Goal: Transaction & Acquisition: Purchase product/service

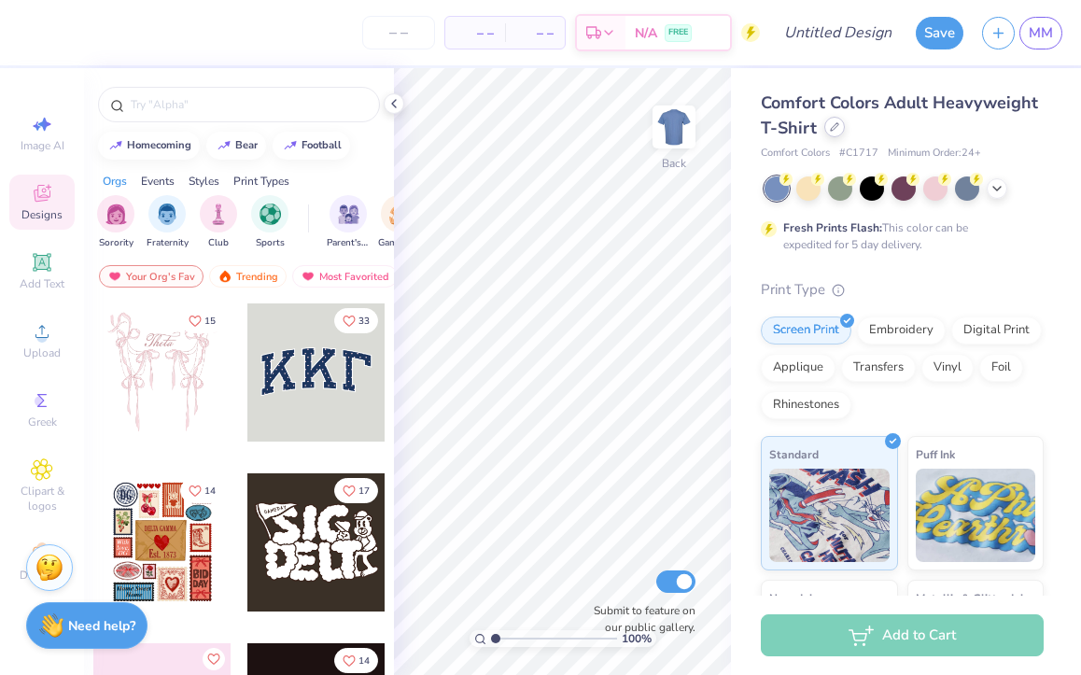
click at [833, 126] on icon at bounding box center [834, 126] width 9 height 9
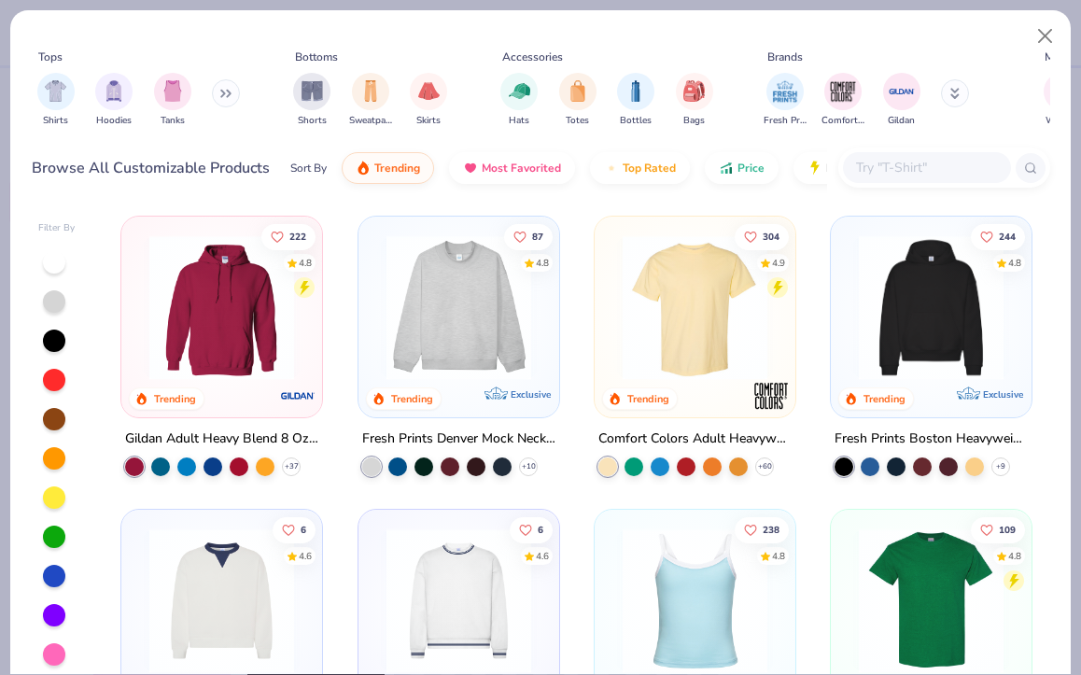
click at [913, 318] on img at bounding box center [930, 307] width 163 height 145
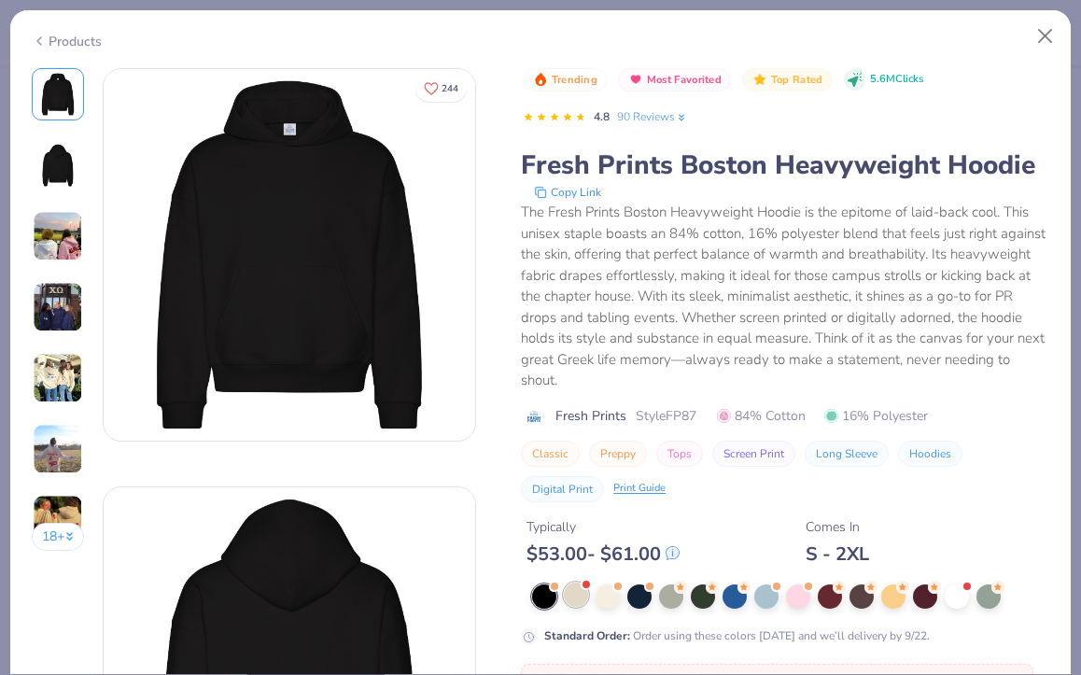
click at [578, 582] on div at bounding box center [576, 594] width 24 height 24
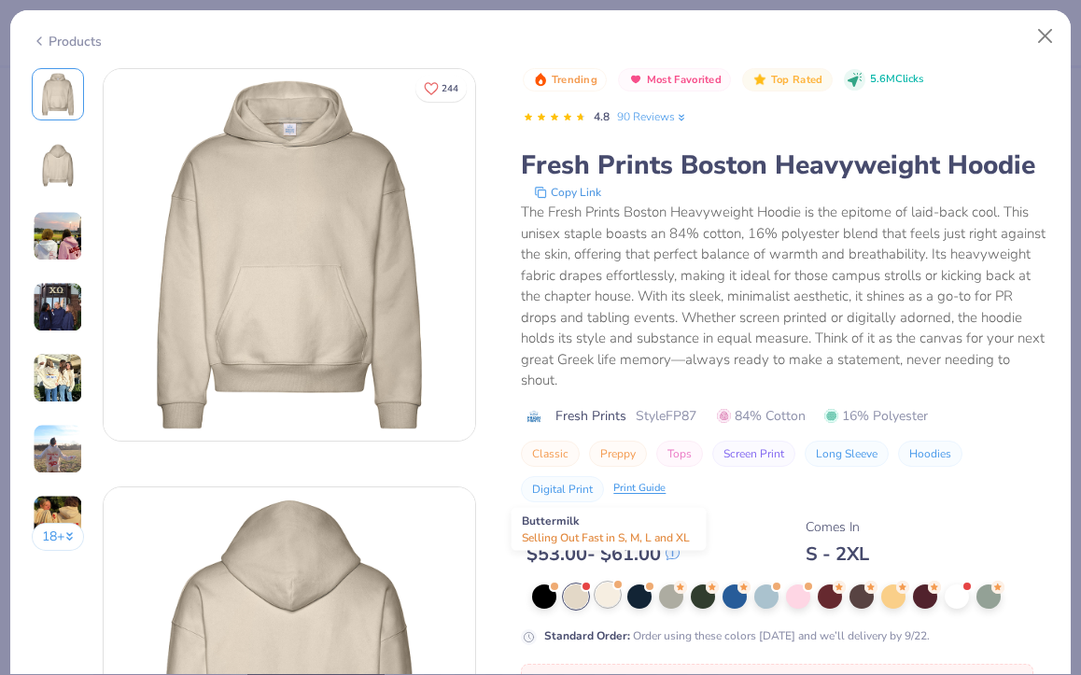
click at [614, 582] on div at bounding box center [607, 594] width 24 height 24
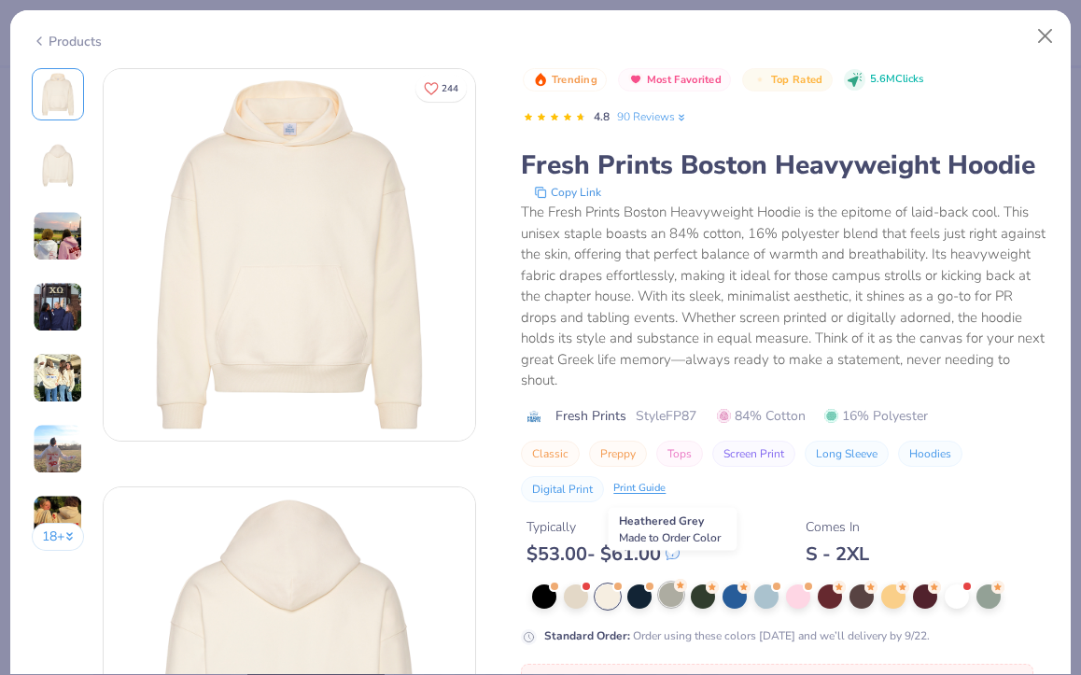
click at [668, 582] on div at bounding box center [671, 594] width 24 height 24
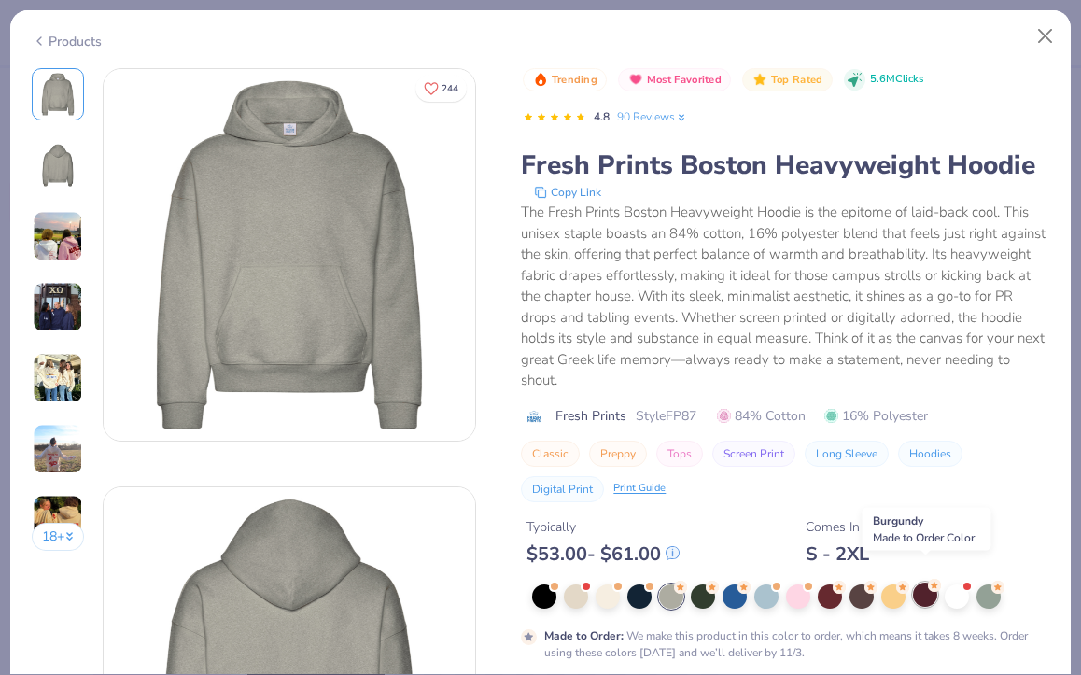
click at [923, 582] on div at bounding box center [925, 594] width 24 height 24
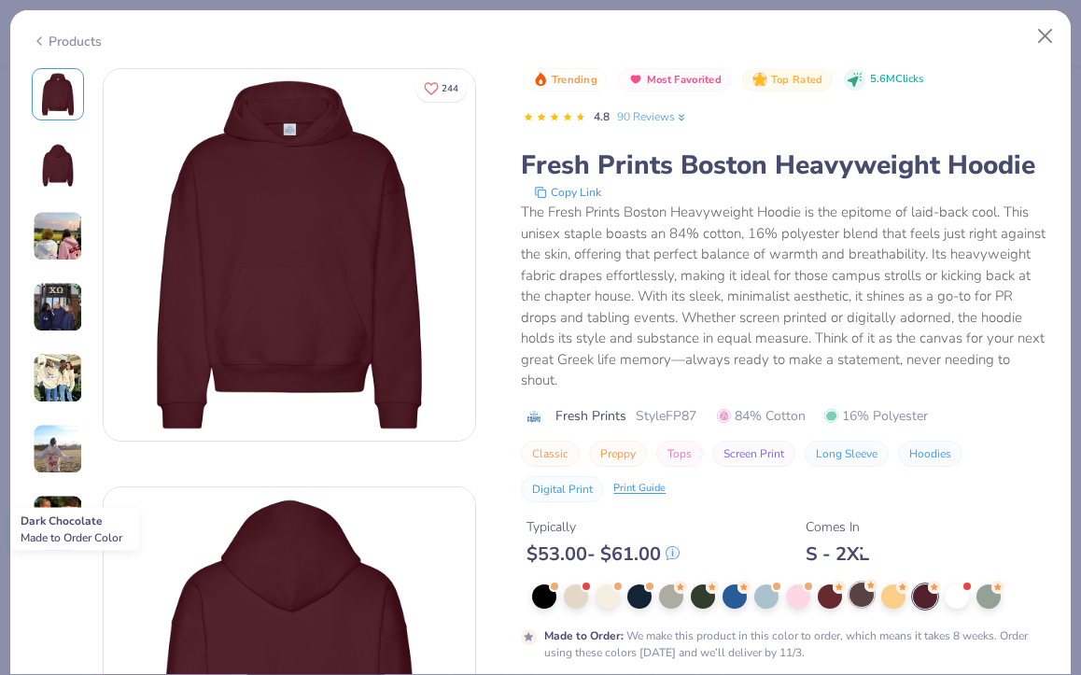
click at [855, 583] on div at bounding box center [861, 594] width 24 height 24
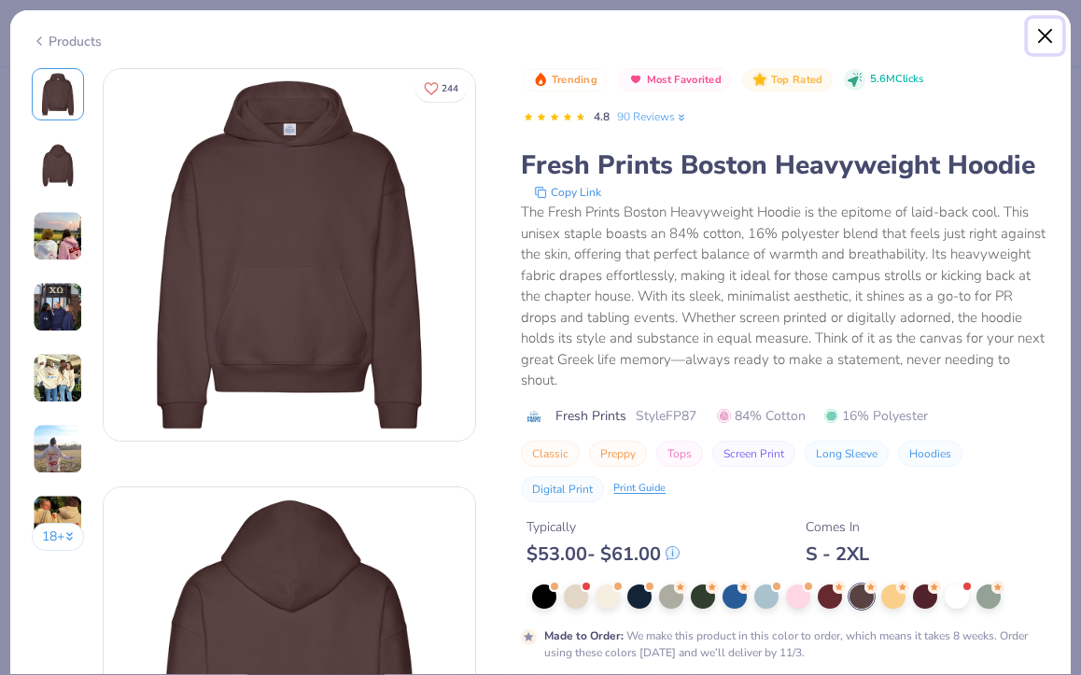
click at [1043, 49] on button "Close" at bounding box center [1045, 36] width 35 height 35
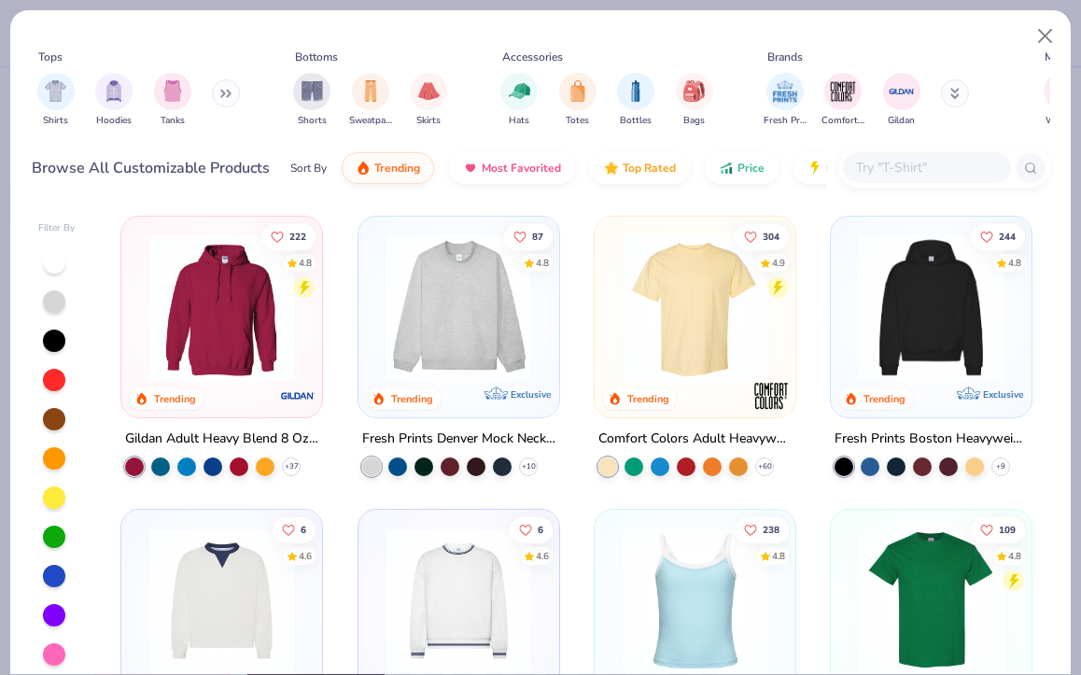
click at [38, 373] on div at bounding box center [56, 458] width 37 height 416
click at [60, 382] on div at bounding box center [54, 380] width 22 height 22
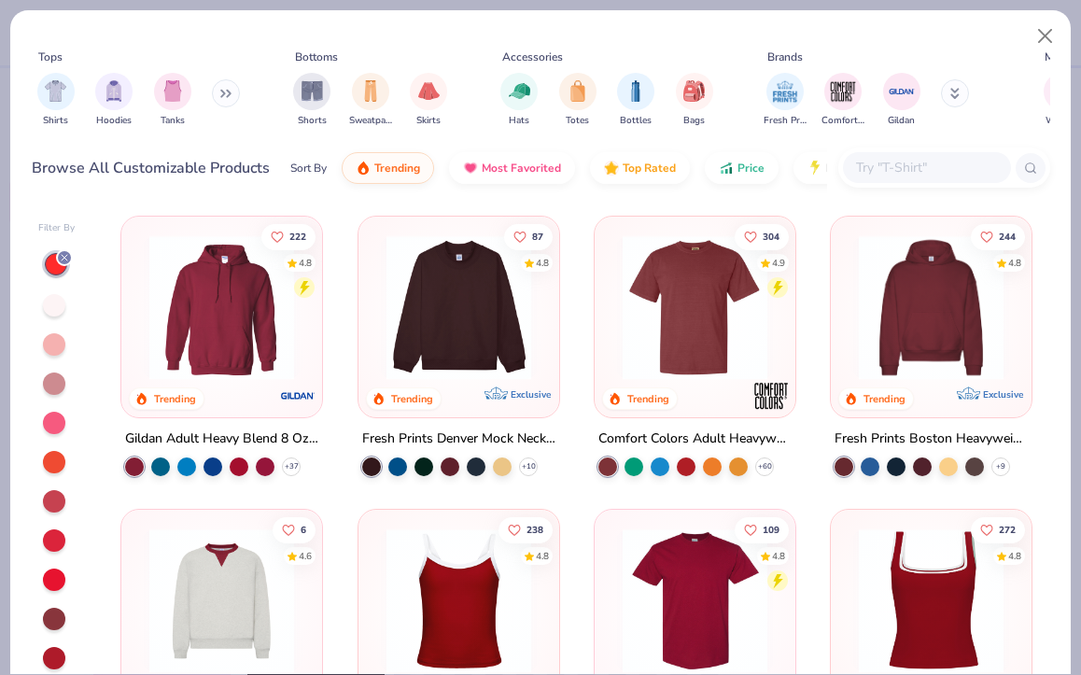
click at [925, 329] on img at bounding box center [930, 307] width 163 height 145
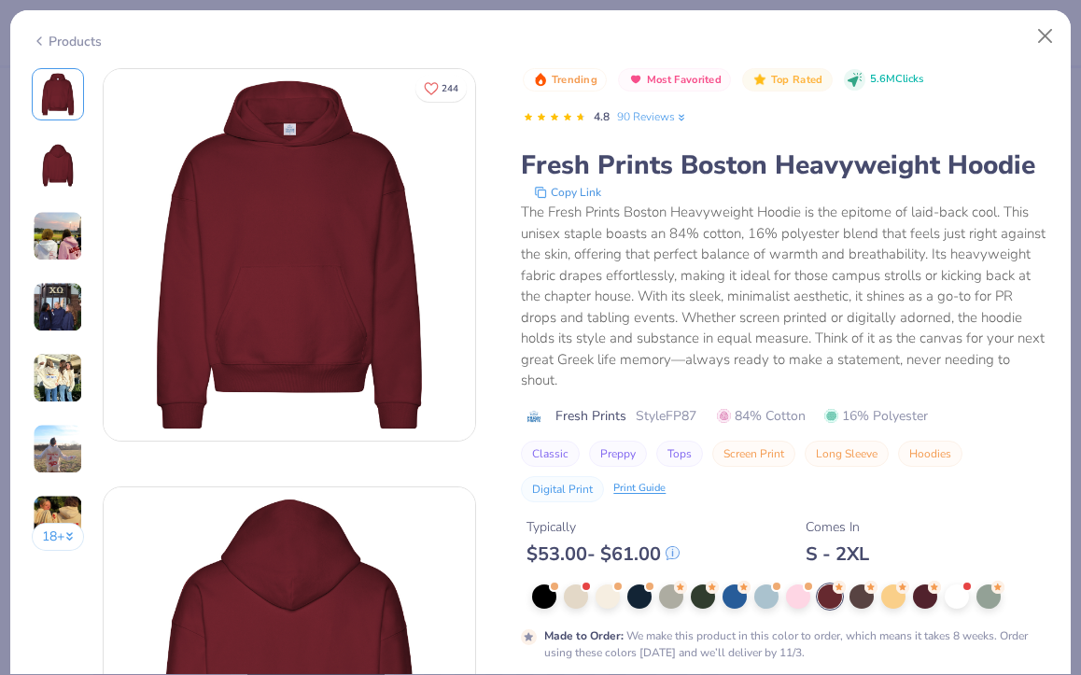
scroll to position [81, 0]
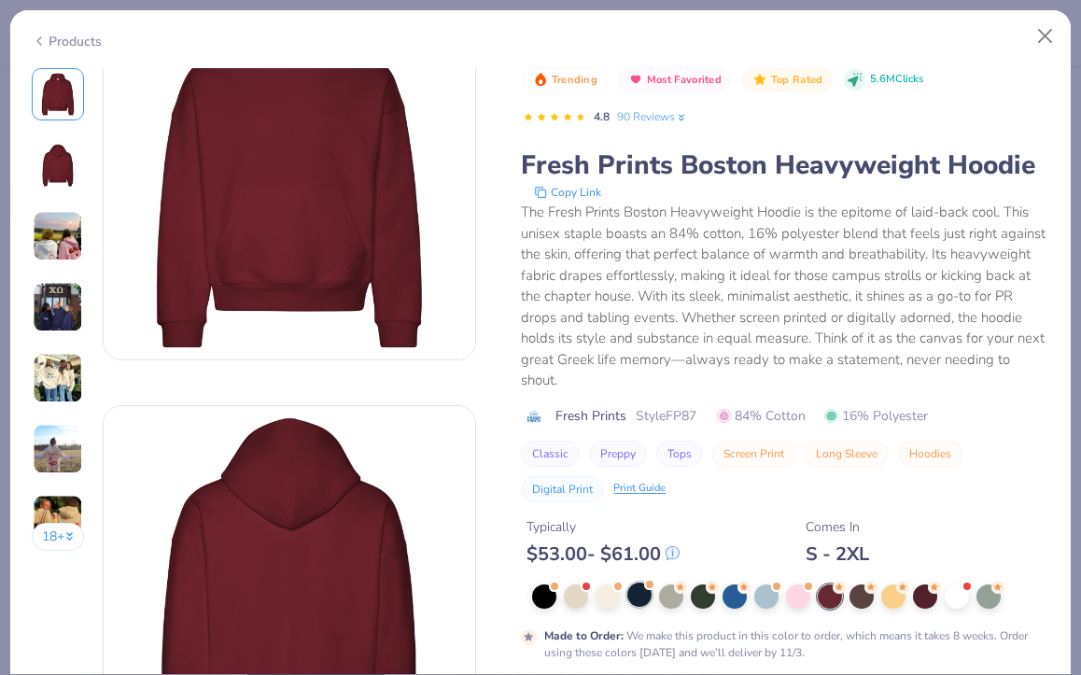
click at [634, 582] on div at bounding box center [639, 594] width 24 height 24
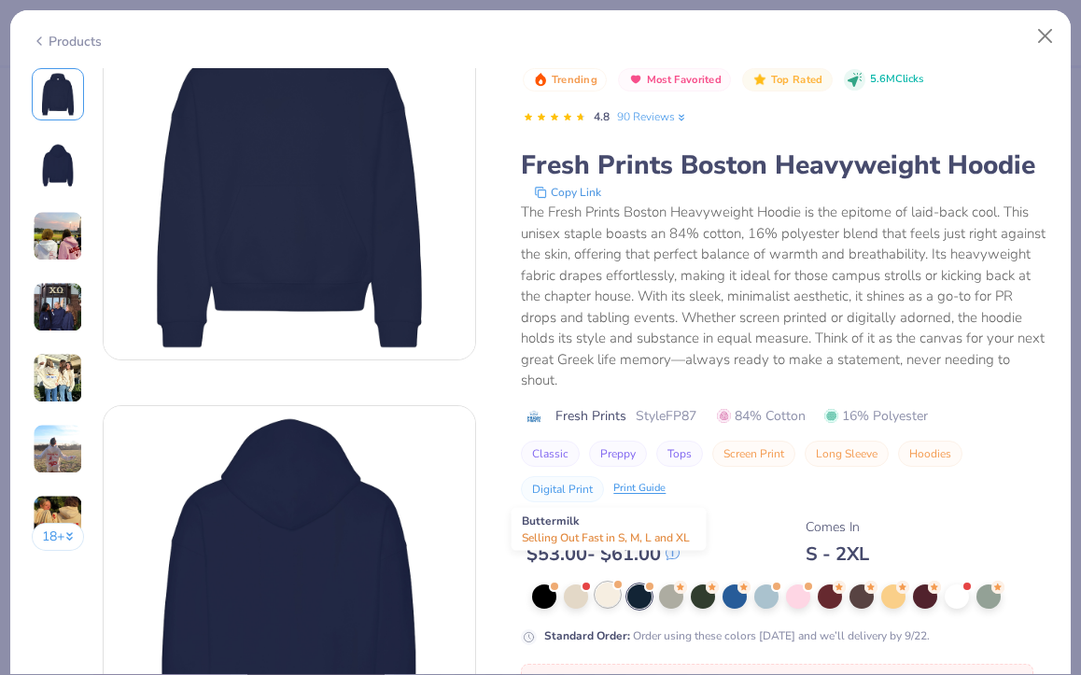
click at [611, 582] on div at bounding box center [607, 594] width 24 height 24
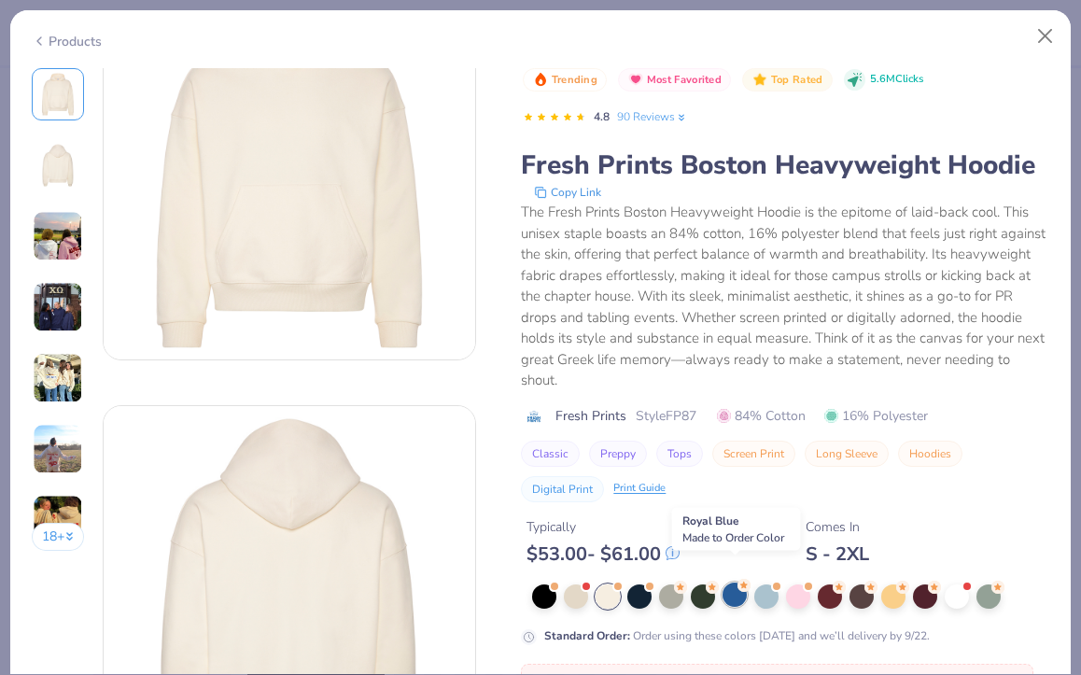
click at [735, 582] on div at bounding box center [734, 594] width 24 height 24
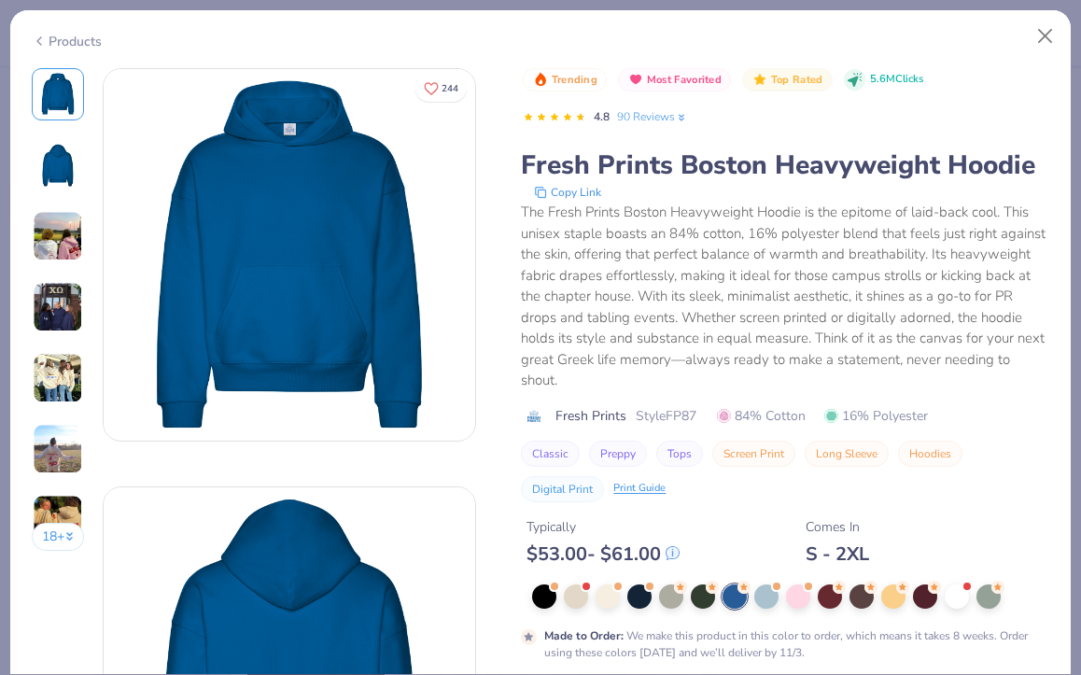
click at [40, 303] on img at bounding box center [58, 307] width 50 height 50
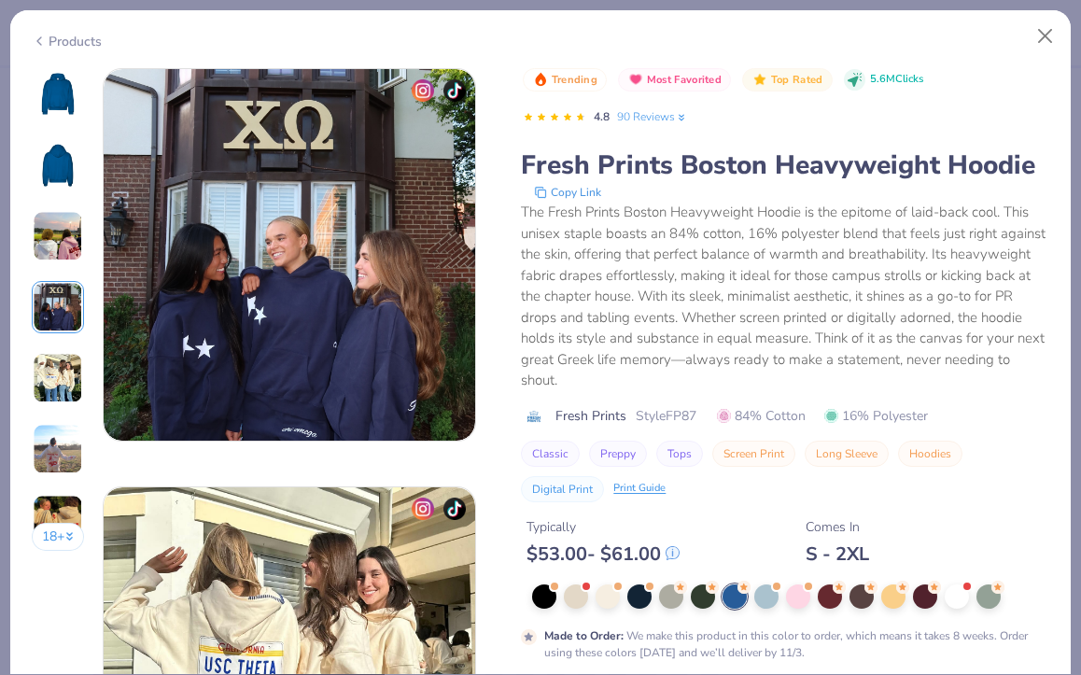
click at [55, 370] on img at bounding box center [58, 378] width 50 height 50
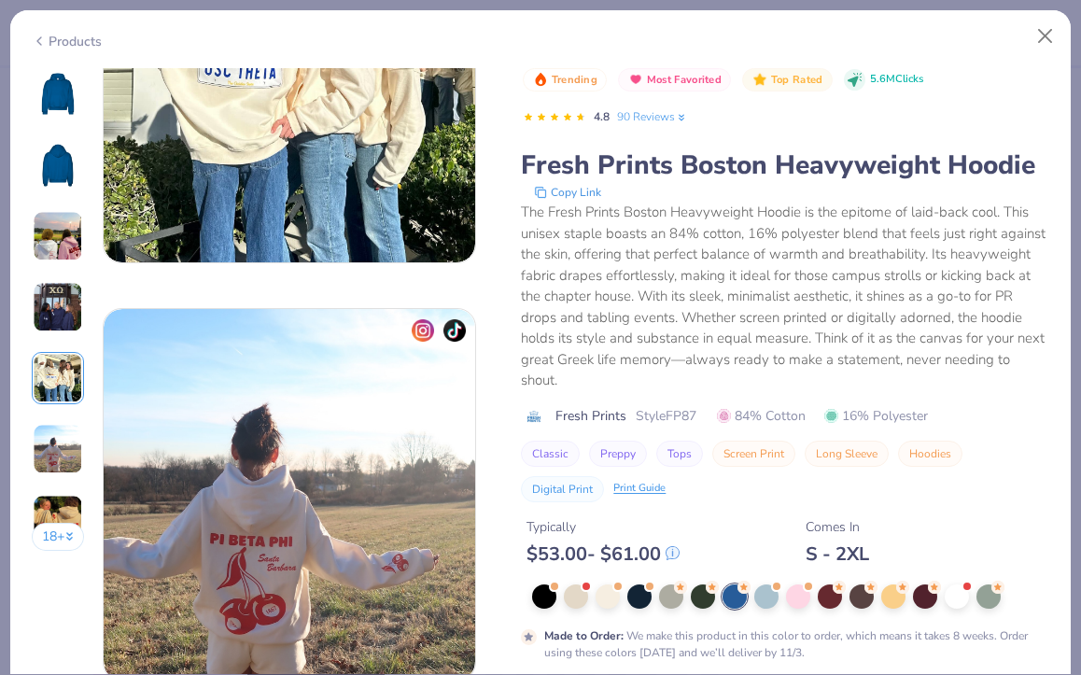
scroll to position [1899, 0]
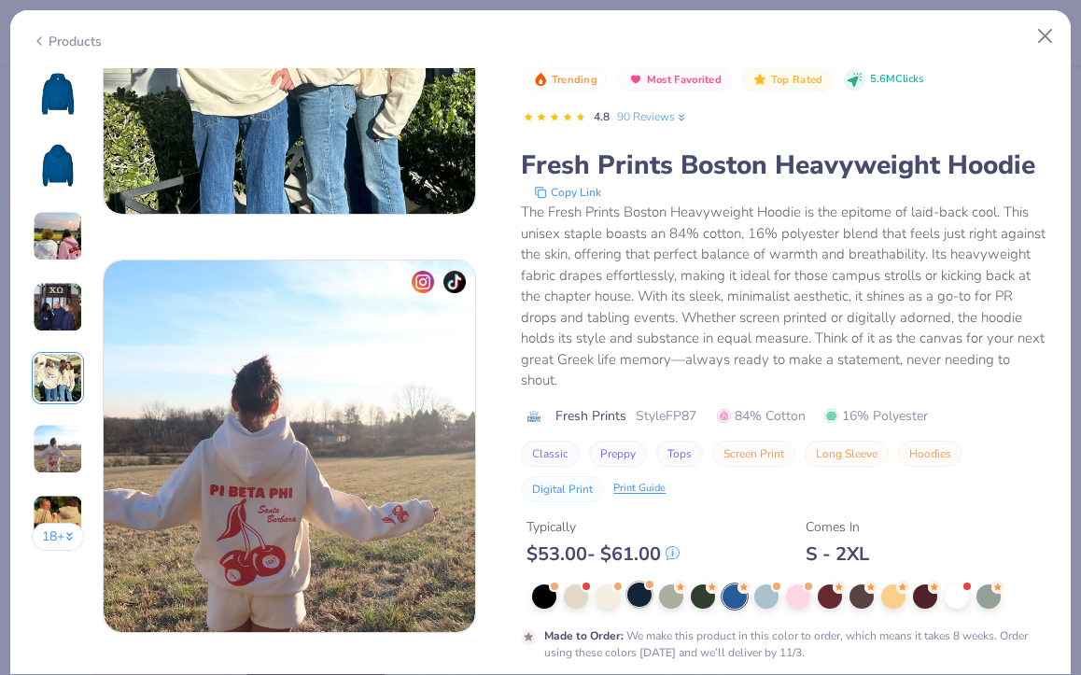
click at [644, 582] on div at bounding box center [639, 594] width 24 height 24
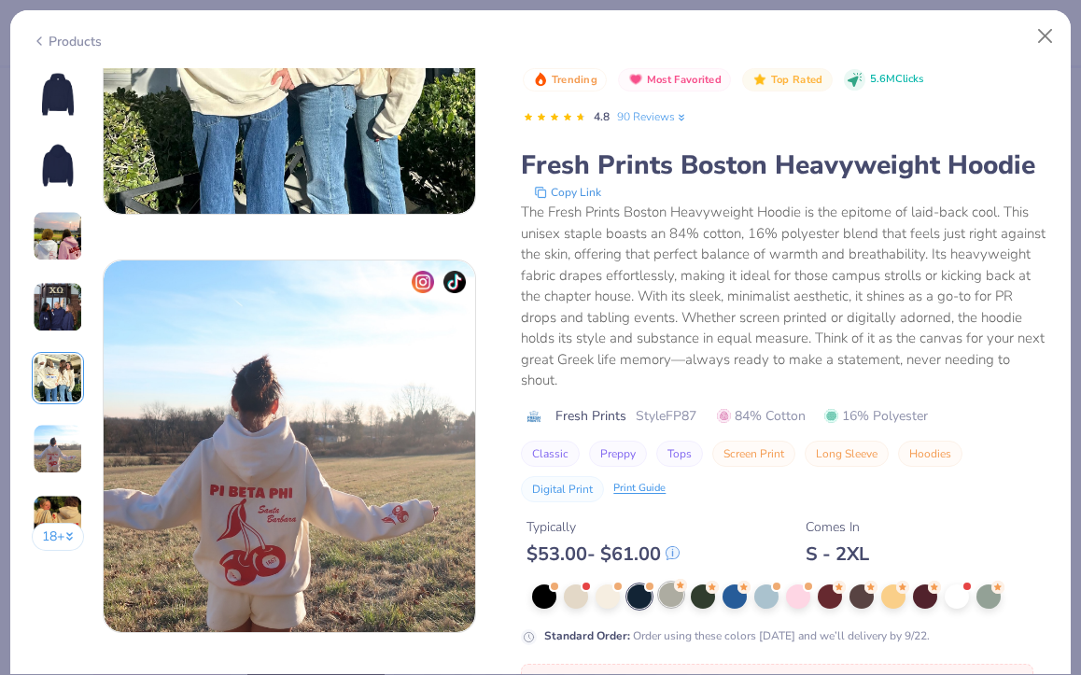
click at [680, 582] on div at bounding box center [671, 594] width 24 height 24
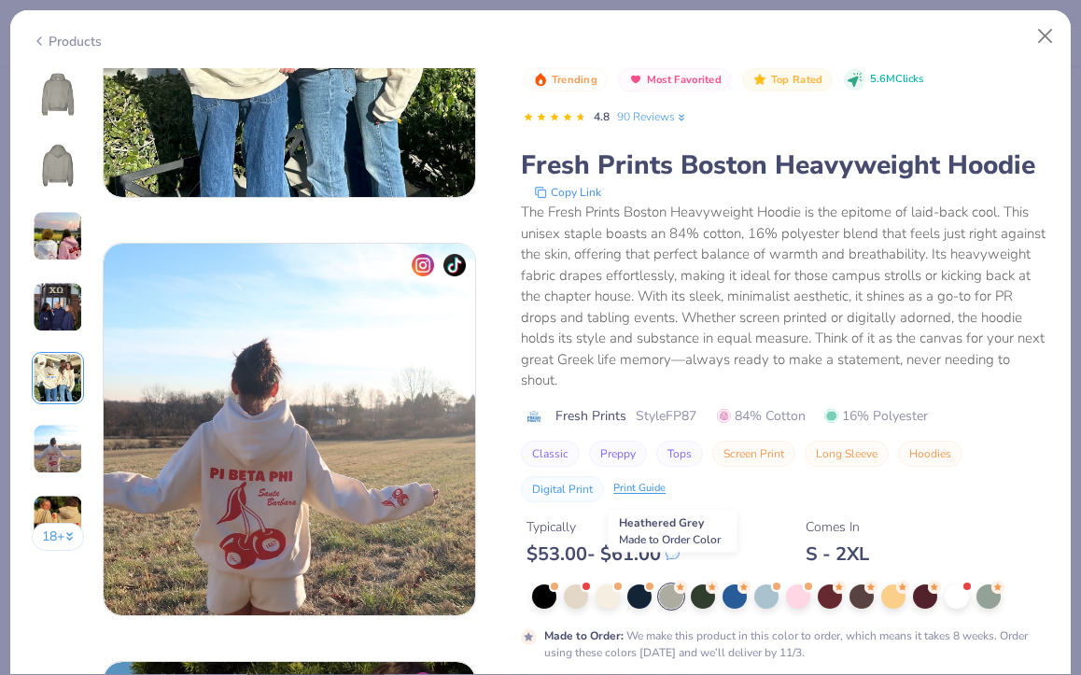
scroll to position [1917, 0]
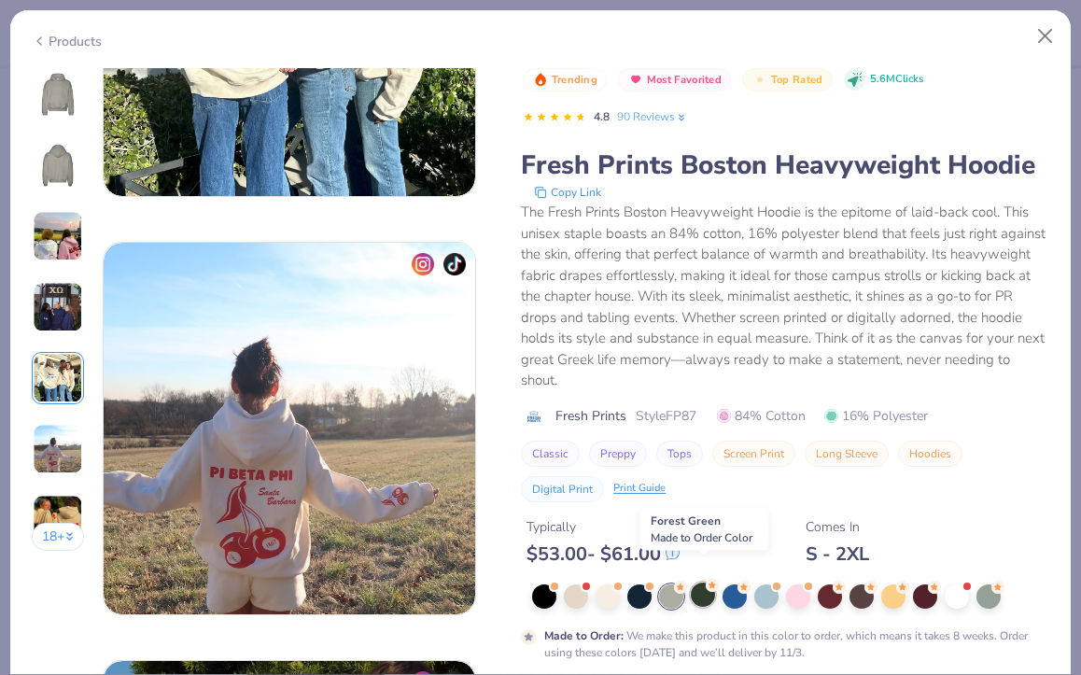
click at [707, 582] on div at bounding box center [703, 594] width 24 height 24
click at [773, 582] on div at bounding box center [766, 594] width 24 height 24
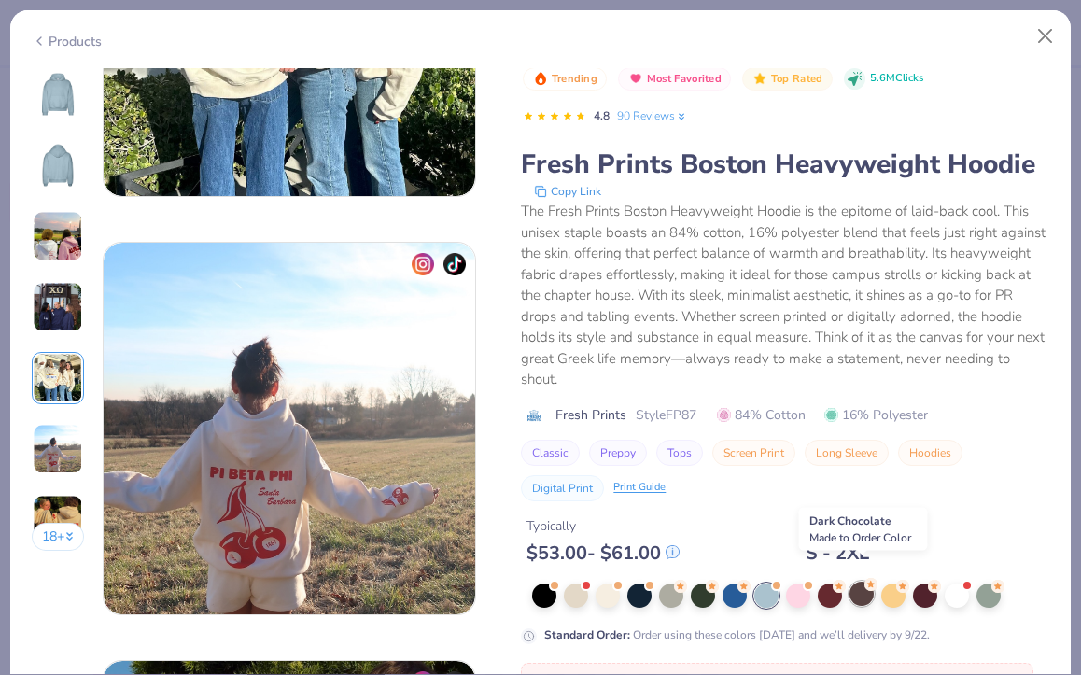
click at [861, 581] on div at bounding box center [861, 593] width 24 height 24
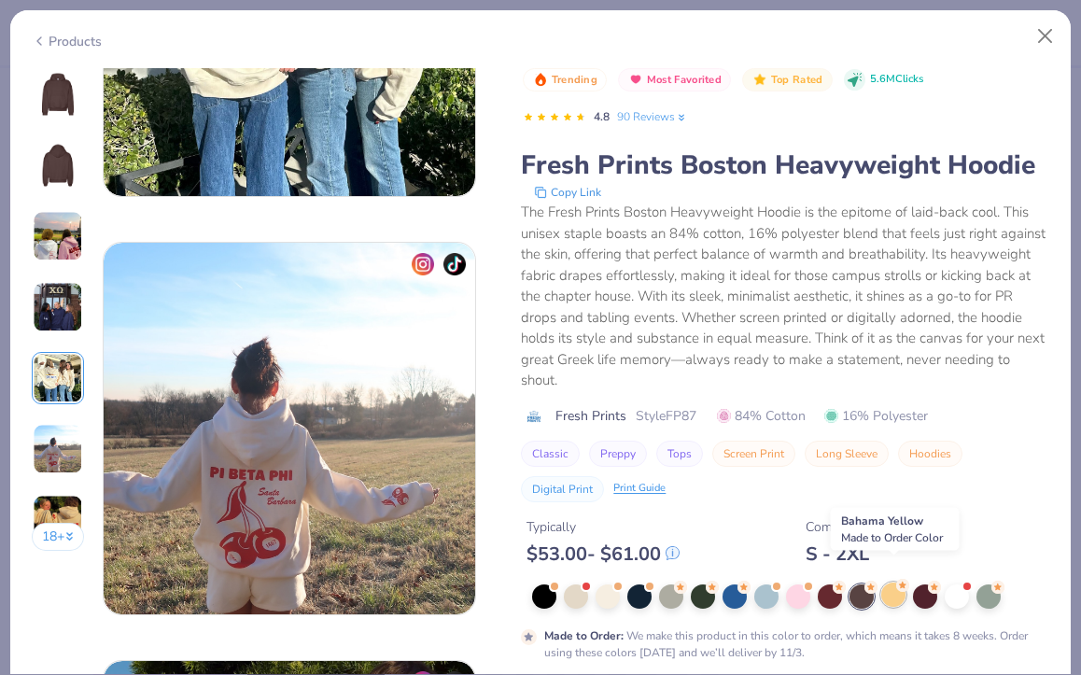
click at [906, 579] on icon at bounding box center [902, 585] width 13 height 13
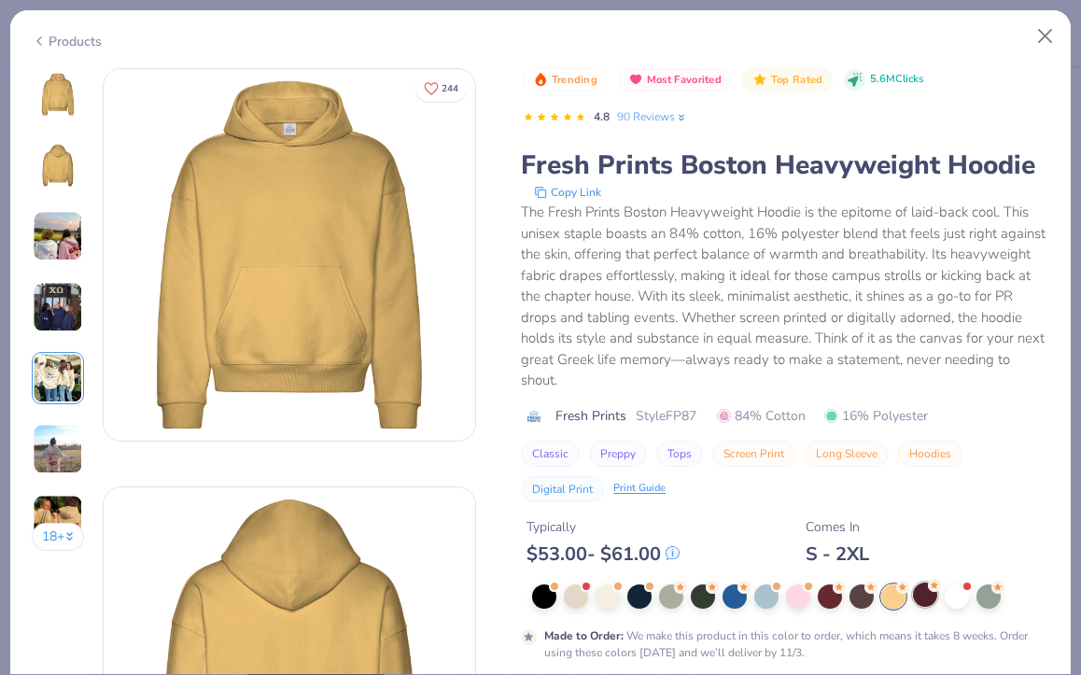
click at [925, 582] on div at bounding box center [925, 594] width 24 height 24
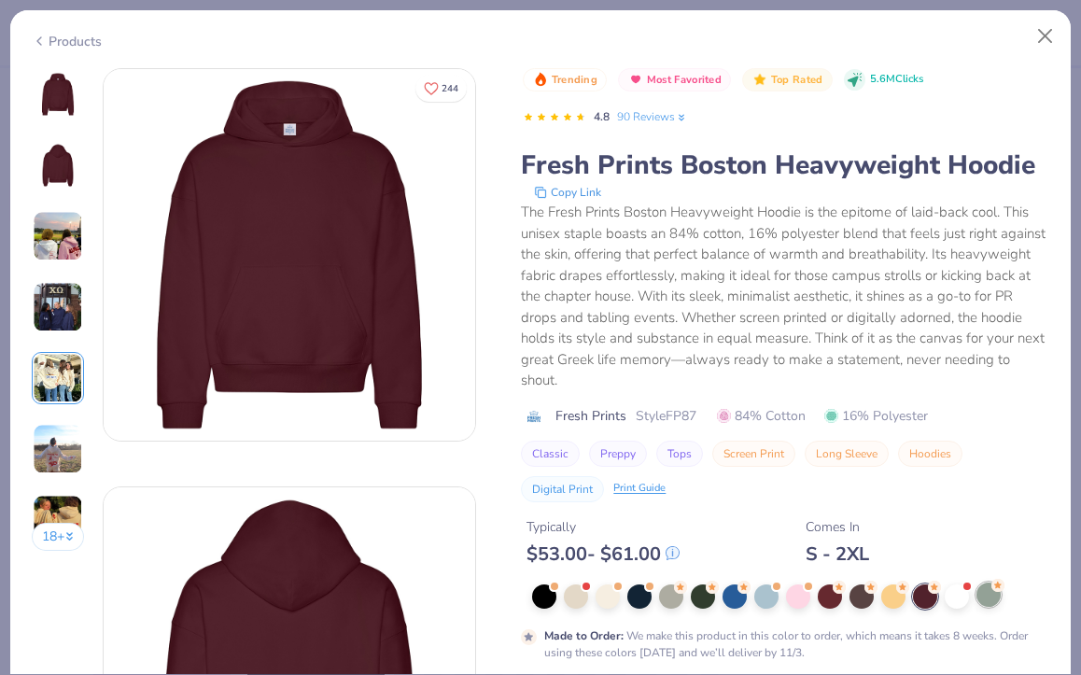
click at [976, 582] on div at bounding box center [988, 594] width 24 height 24
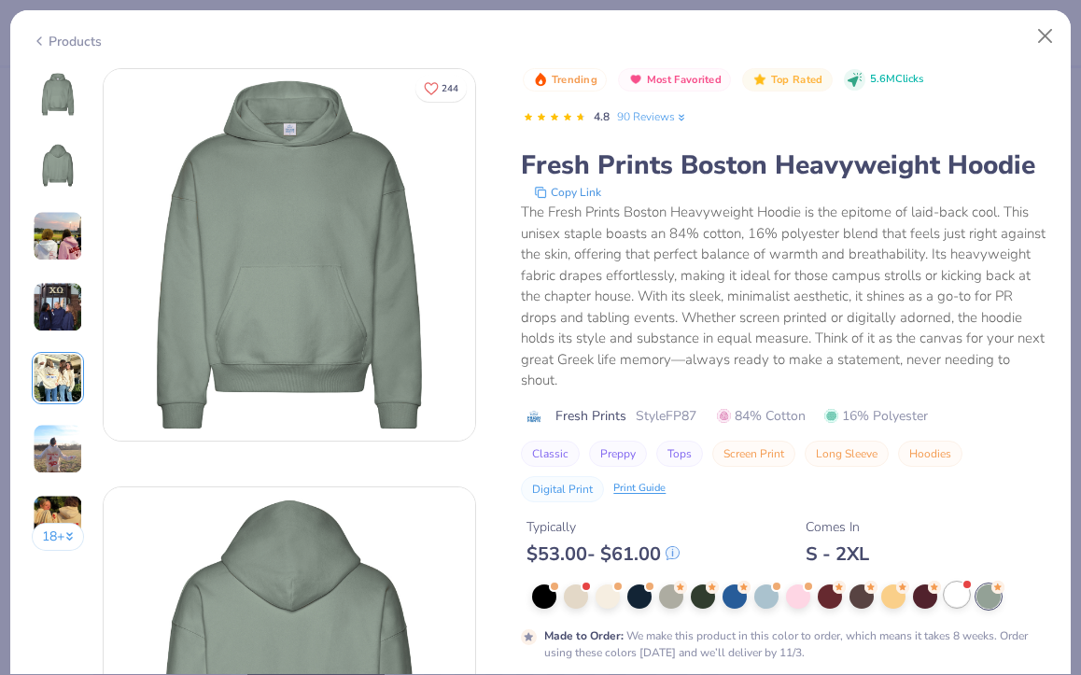
click at [964, 582] on div at bounding box center [957, 594] width 24 height 24
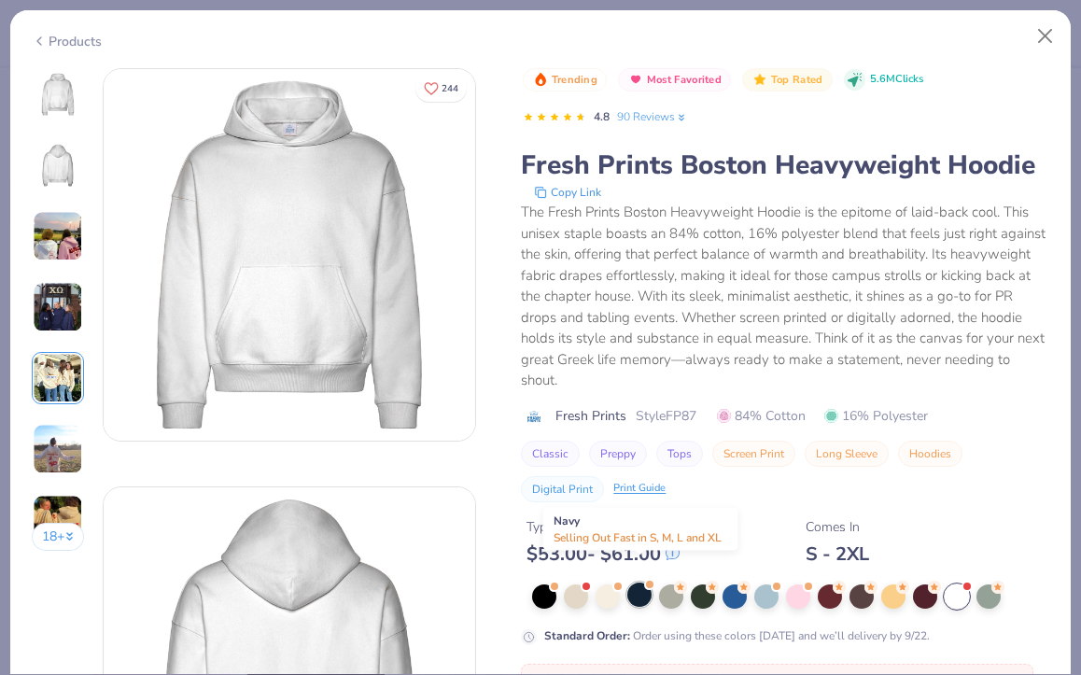
click at [647, 582] on div at bounding box center [639, 594] width 24 height 24
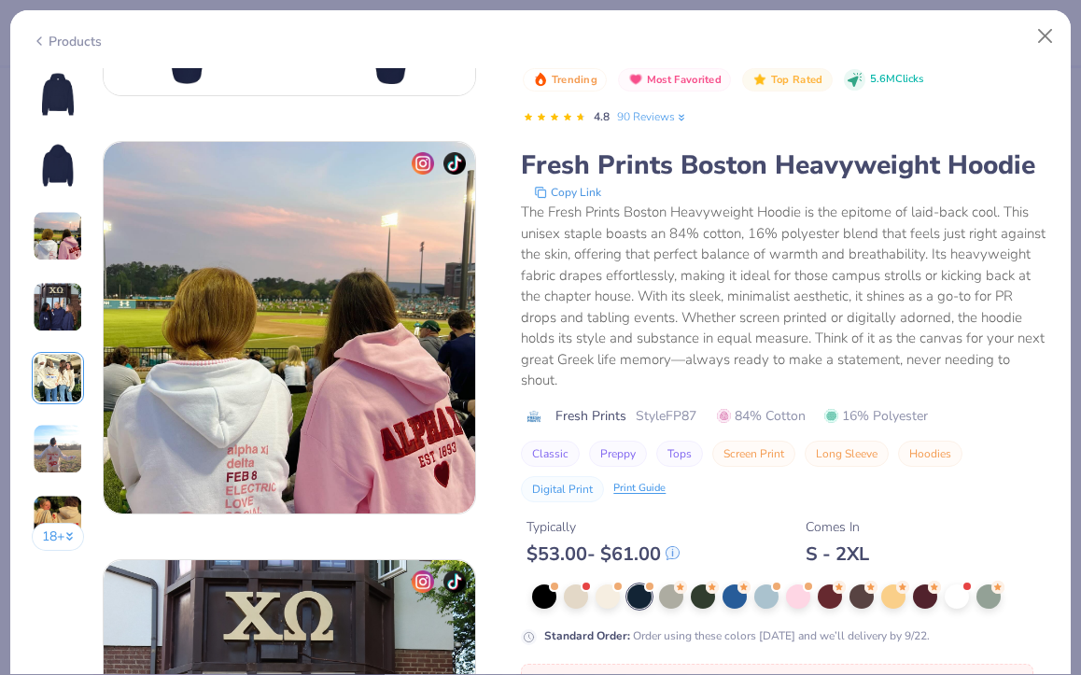
scroll to position [764, 0]
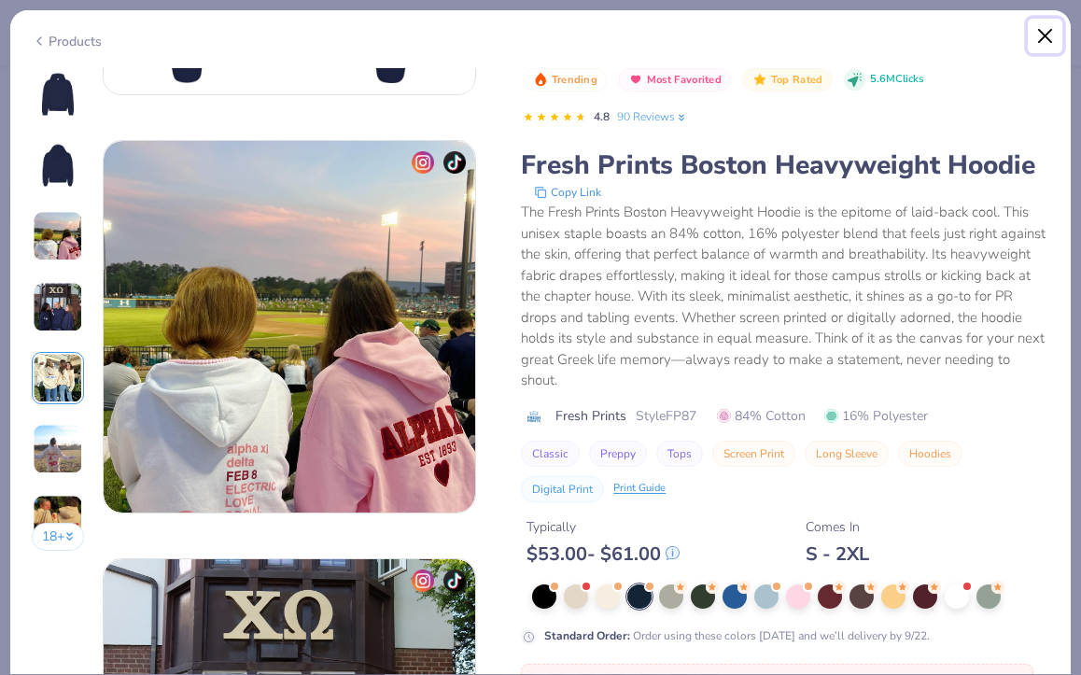
click at [1043, 30] on button "Close" at bounding box center [1045, 36] width 35 height 35
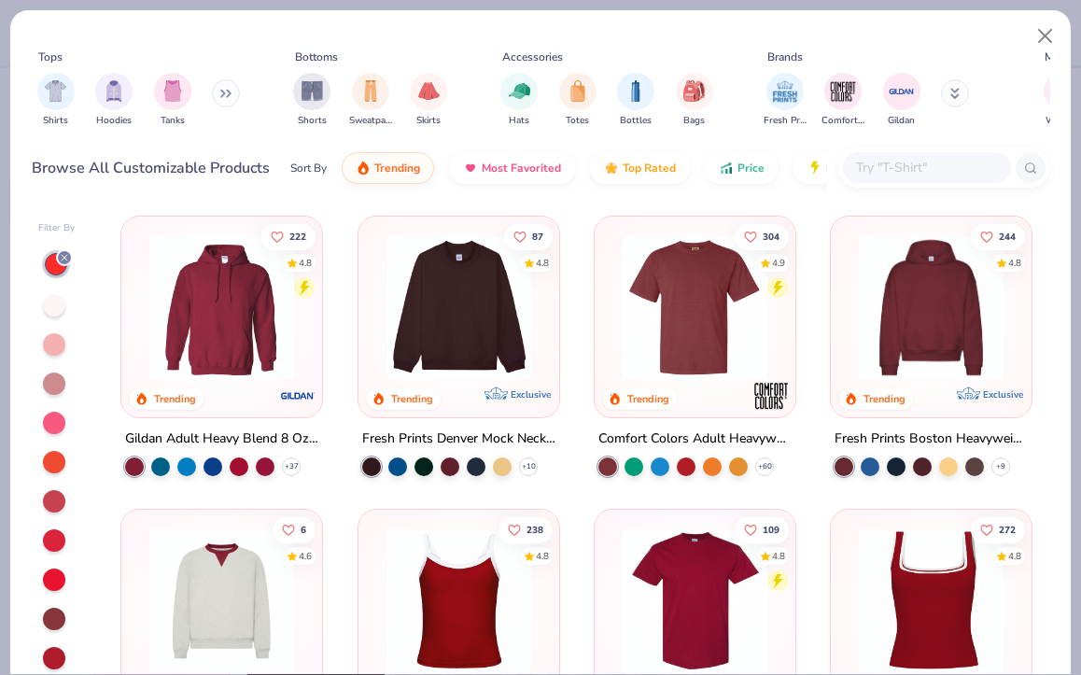
click at [937, 284] on img at bounding box center [930, 307] width 163 height 145
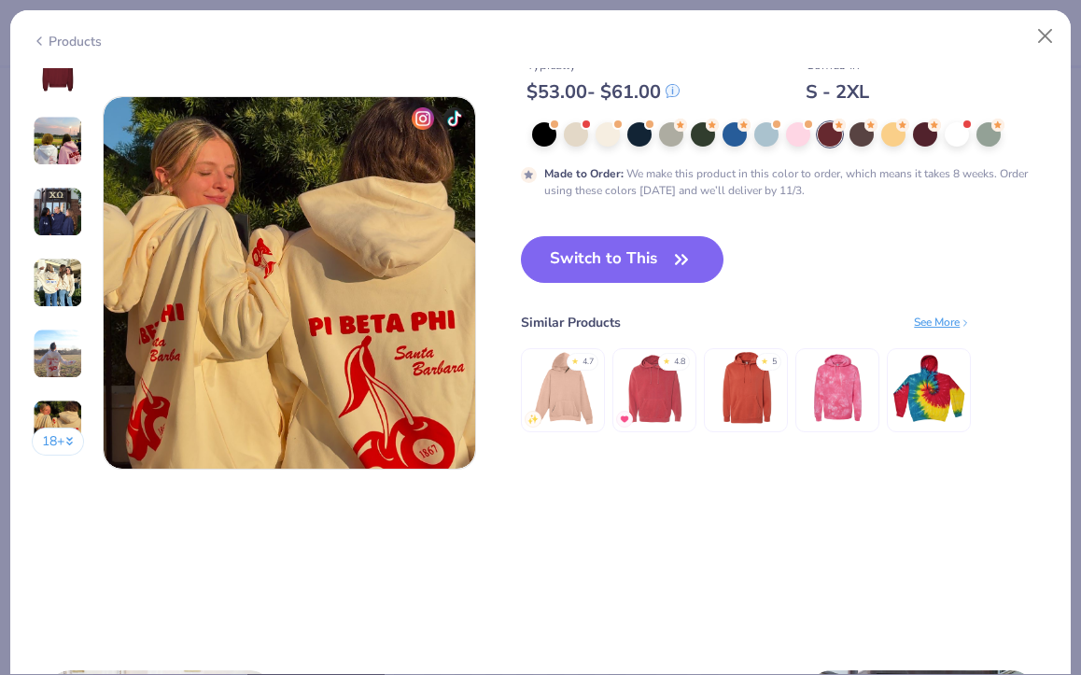
scroll to position [2384, 0]
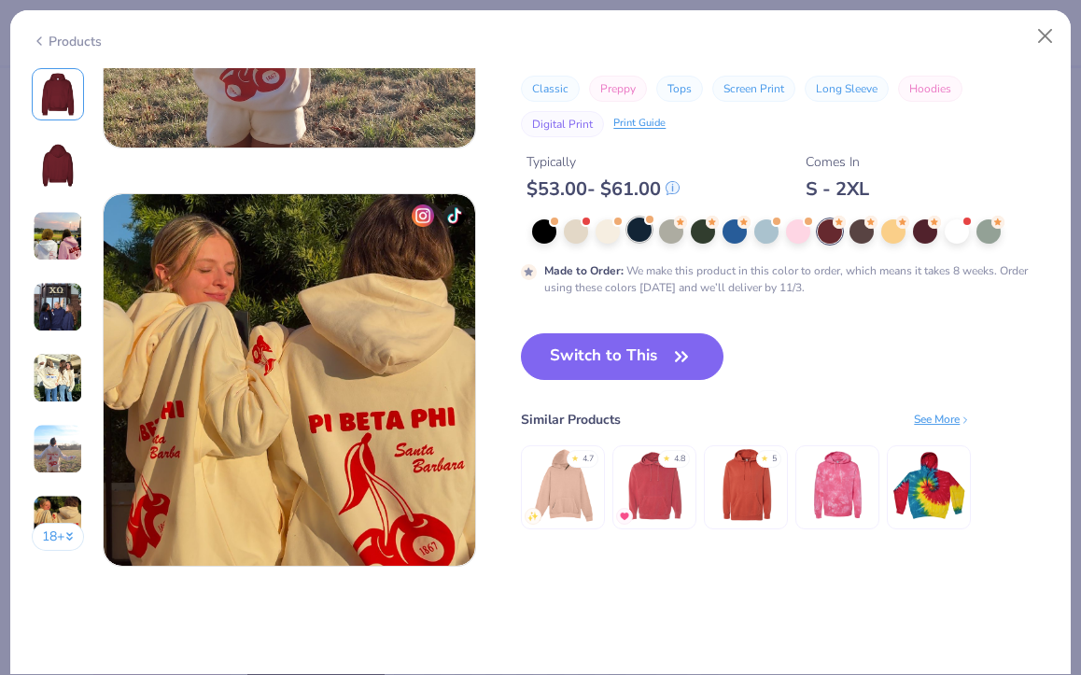
click at [641, 231] on div at bounding box center [639, 229] width 24 height 24
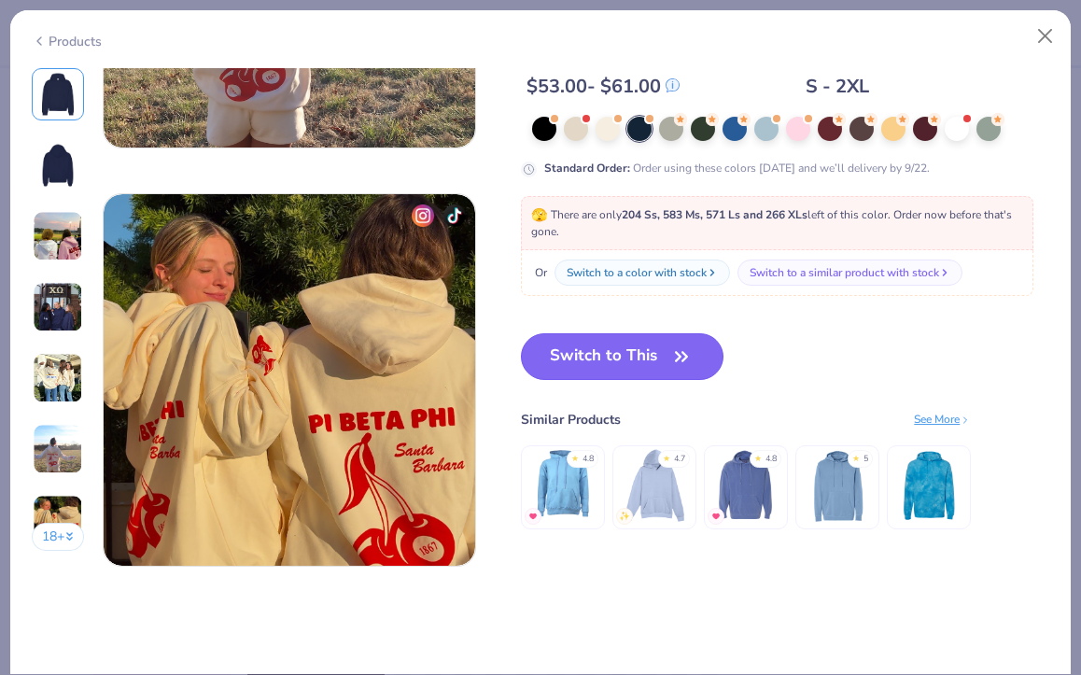
click at [631, 361] on button "Switch to This" at bounding box center [622, 356] width 203 height 47
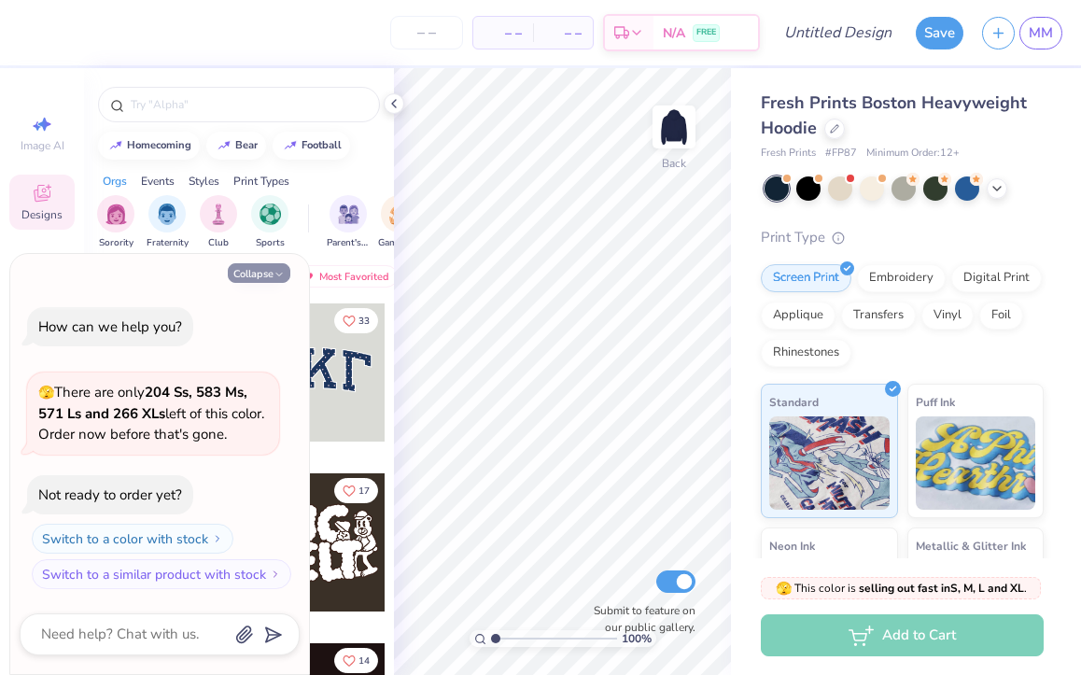
click at [265, 277] on button "Collapse" at bounding box center [259, 273] width 63 height 20
type textarea "x"
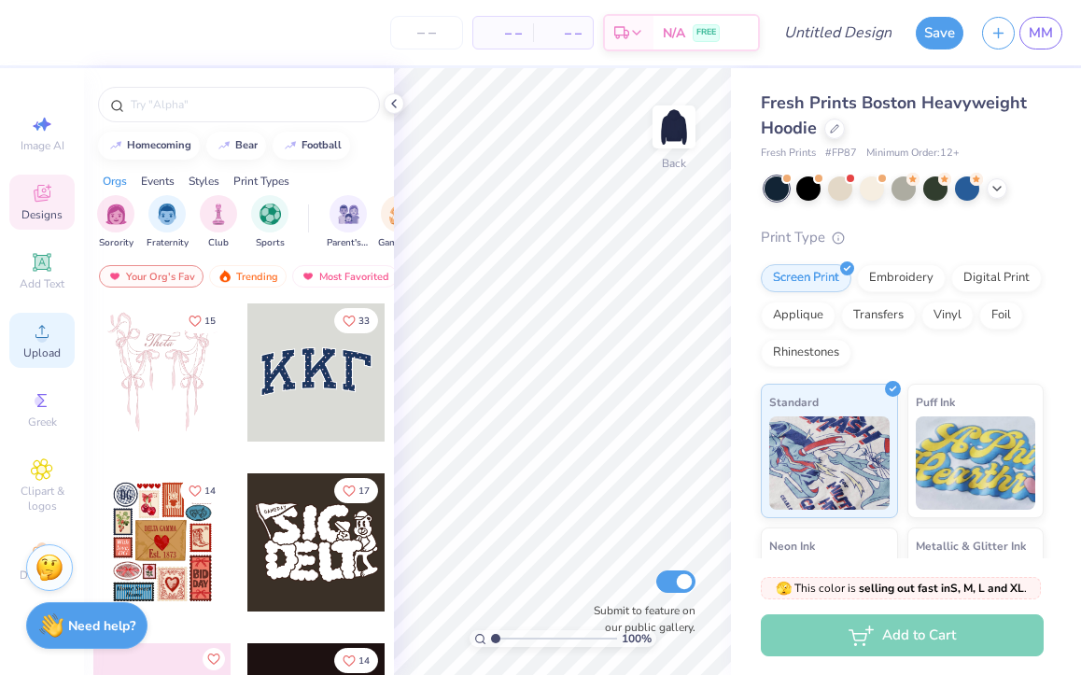
click at [36, 352] on span "Upload" at bounding box center [41, 352] width 37 height 15
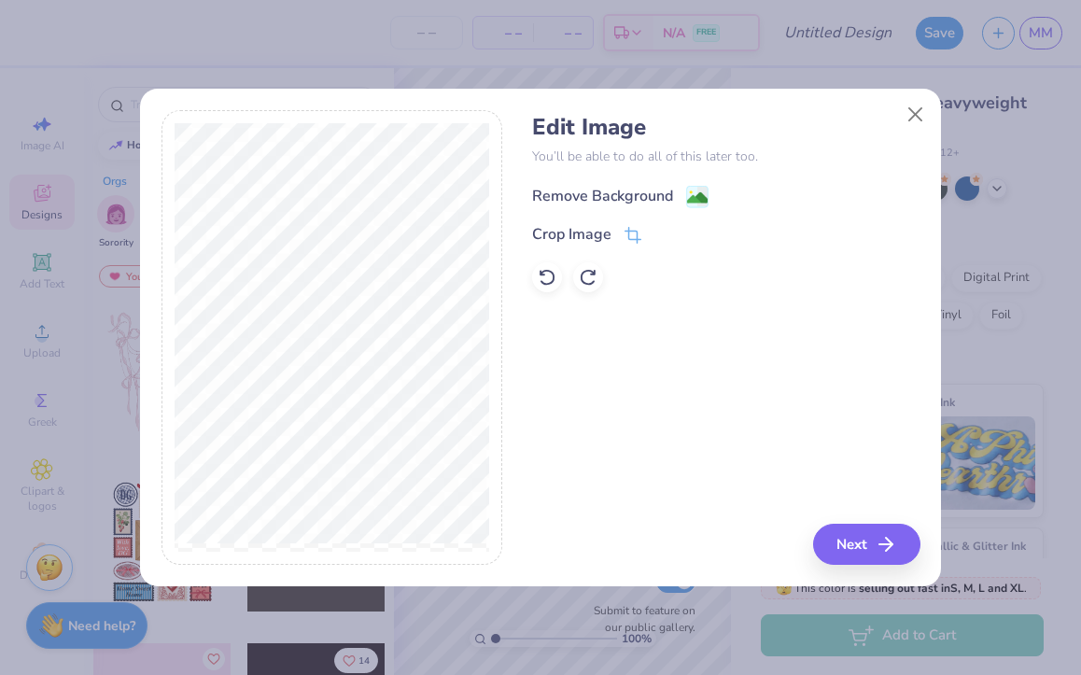
click at [598, 198] on div "Remove Background" at bounding box center [602, 196] width 141 height 22
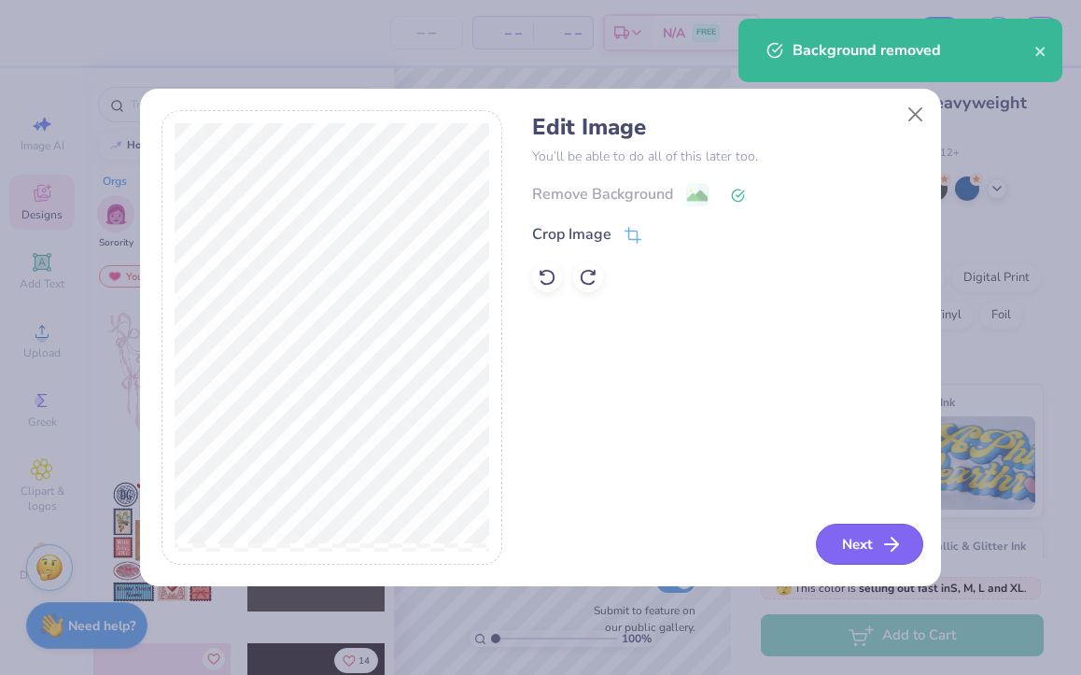
click at [852, 550] on button "Next" at bounding box center [869, 544] width 107 height 41
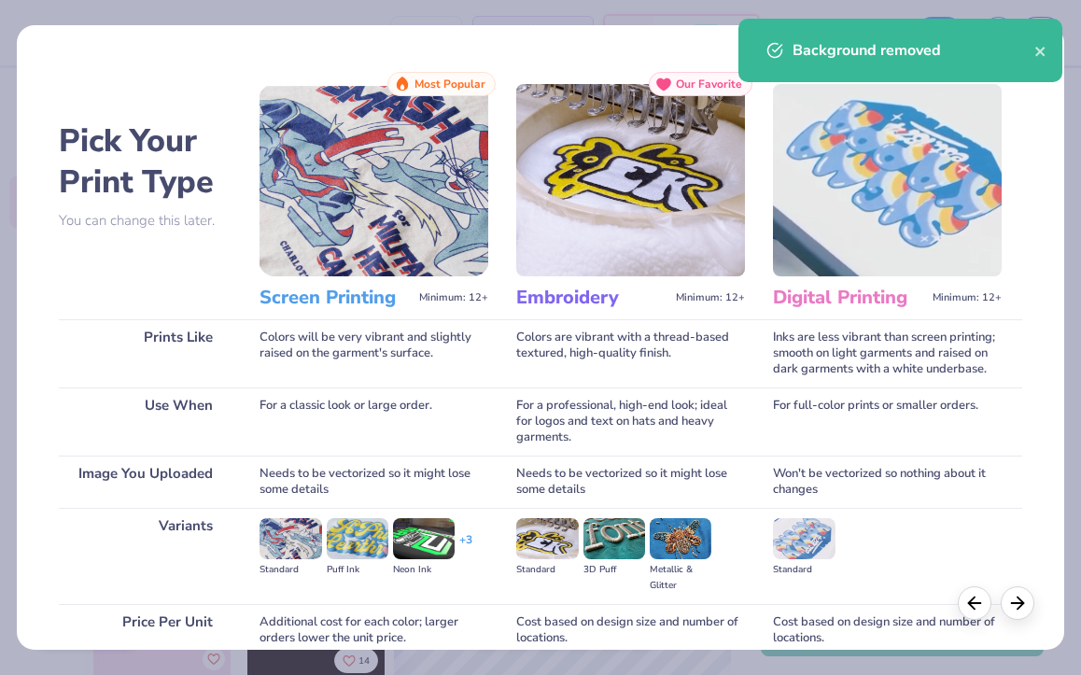
scroll to position [162, 0]
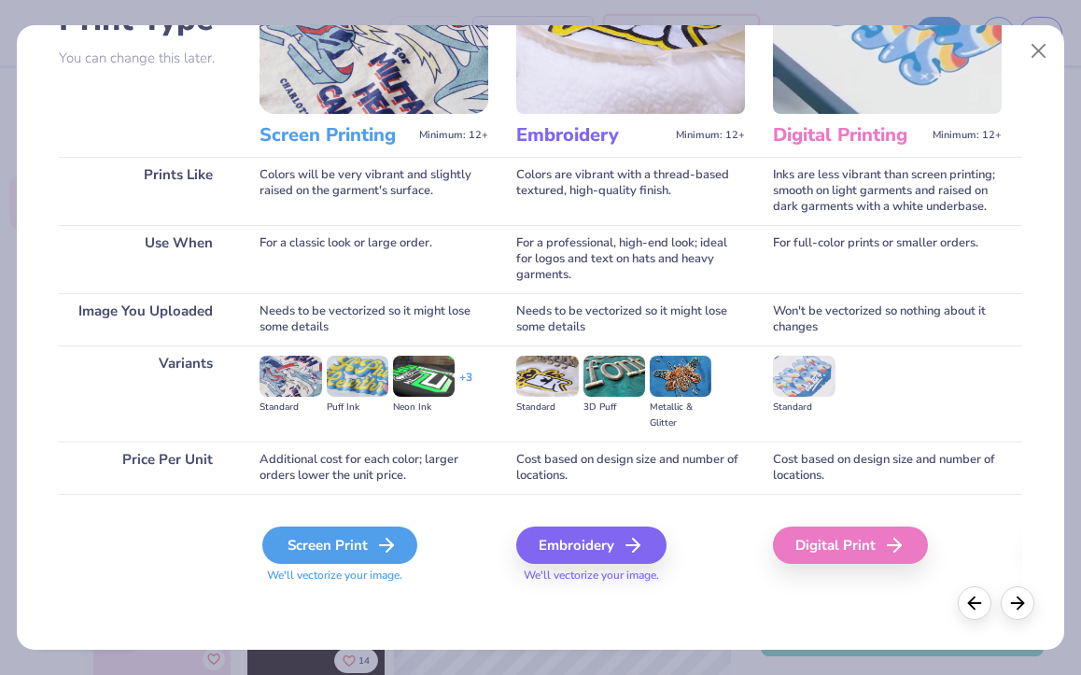
click at [334, 546] on div "Screen Print" at bounding box center [339, 544] width 155 height 37
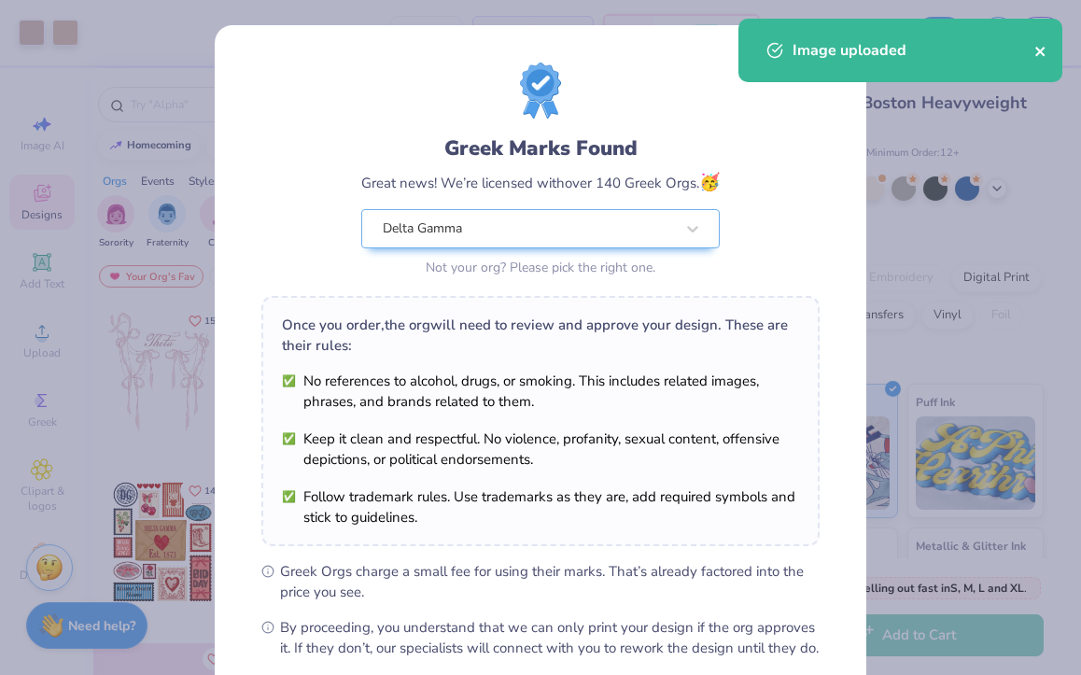
click at [1034, 48] on icon "close" at bounding box center [1040, 51] width 13 height 15
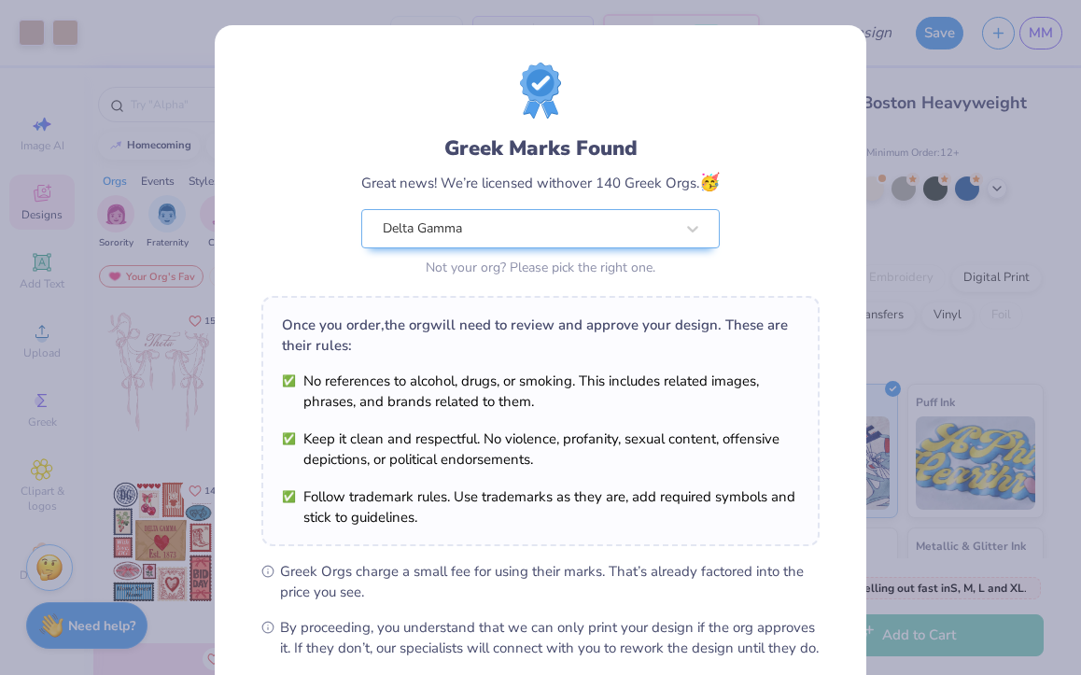
click at [1039, 48] on div "Image uploaded" at bounding box center [900, 57] width 331 height 85
click at [1016, 88] on div "Greek Marks Found Great news! We’re licensed with over 140 Greek Orgs. 🥳 Delta …" at bounding box center [540, 337] width 1081 height 675
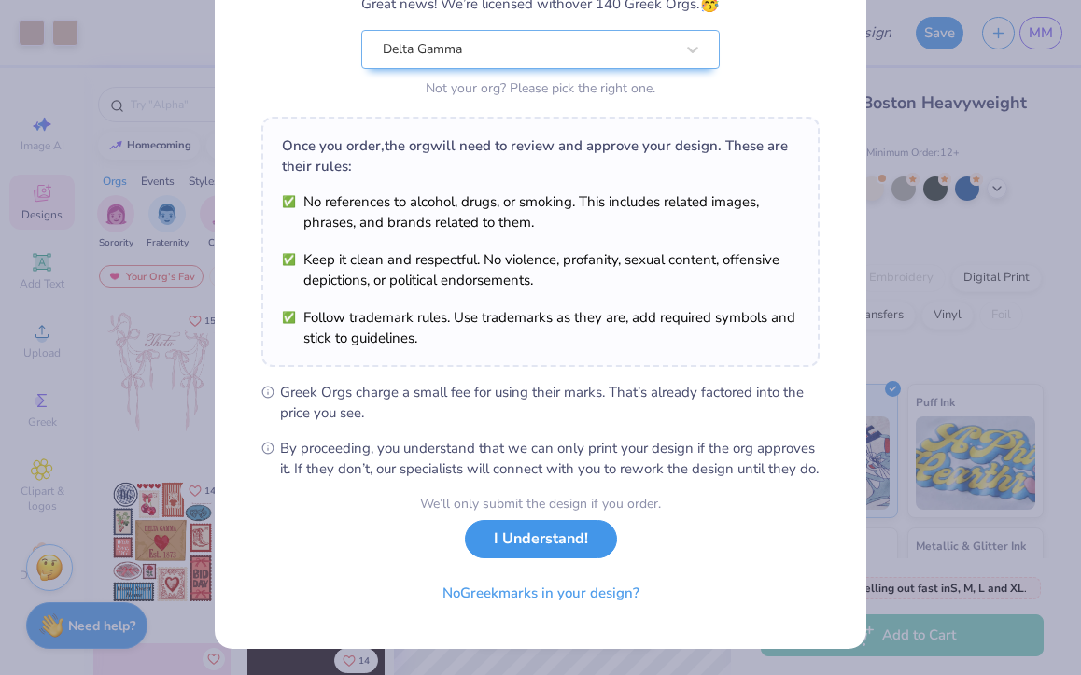
click at [547, 563] on div "We’ll only submit the design if you order. I Understand! No Greek marks in your…" at bounding box center [540, 553] width 241 height 118
click at [551, 539] on button "I Understand!" at bounding box center [541, 539] width 152 height 38
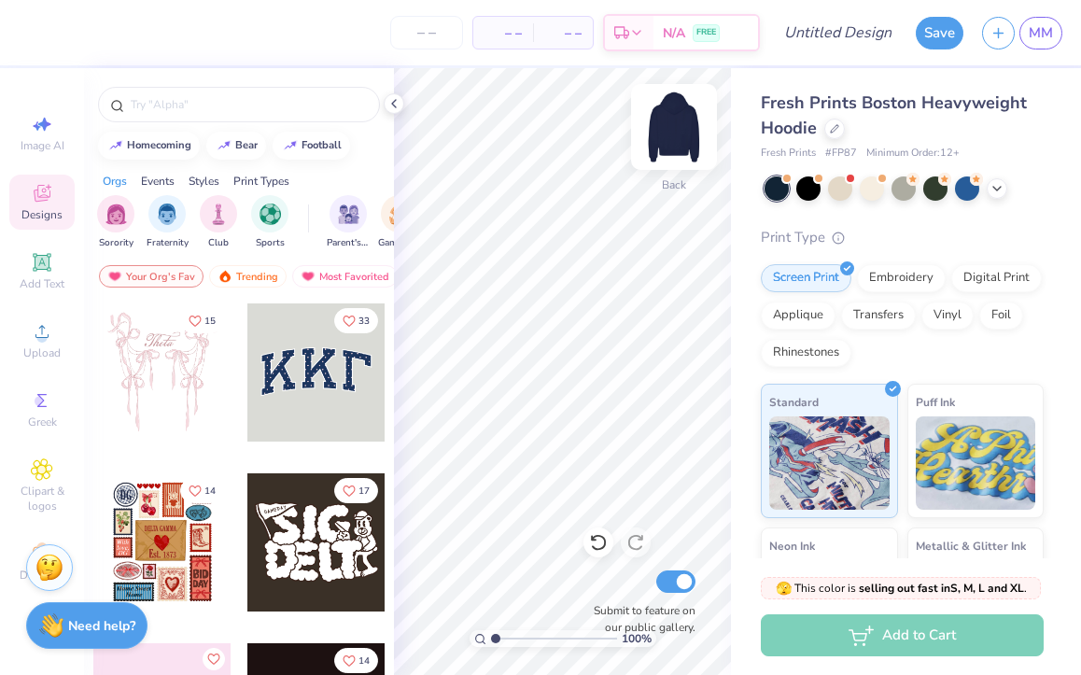
click at [675, 126] on img at bounding box center [674, 127] width 75 height 75
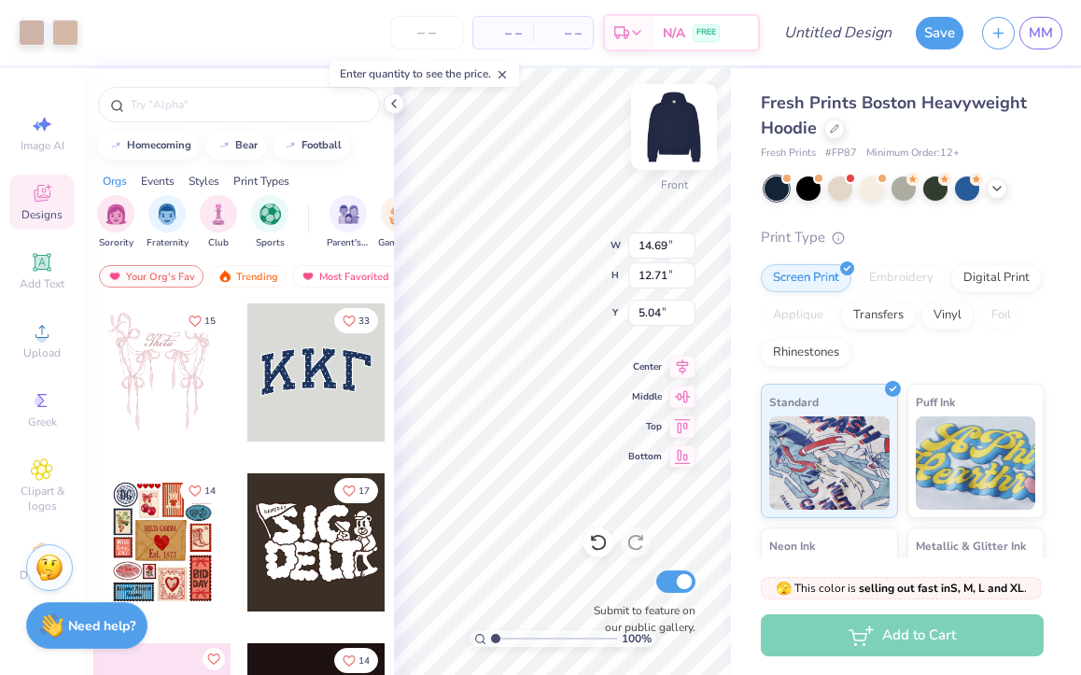
type input "6.04"
type input "6.05"
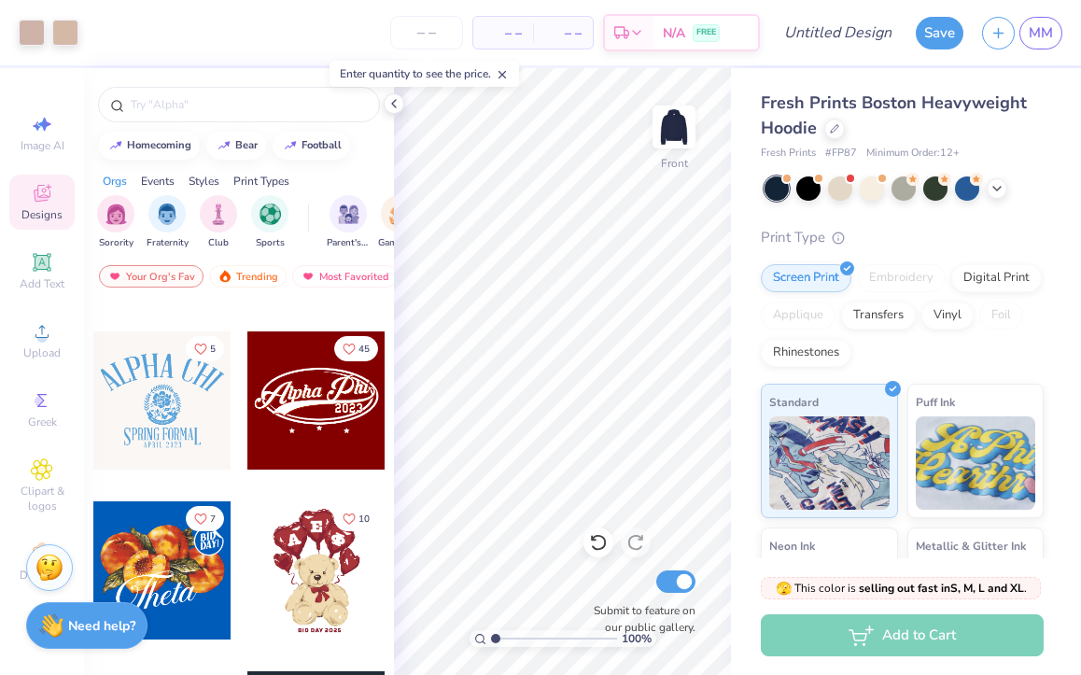
scroll to position [480, 0]
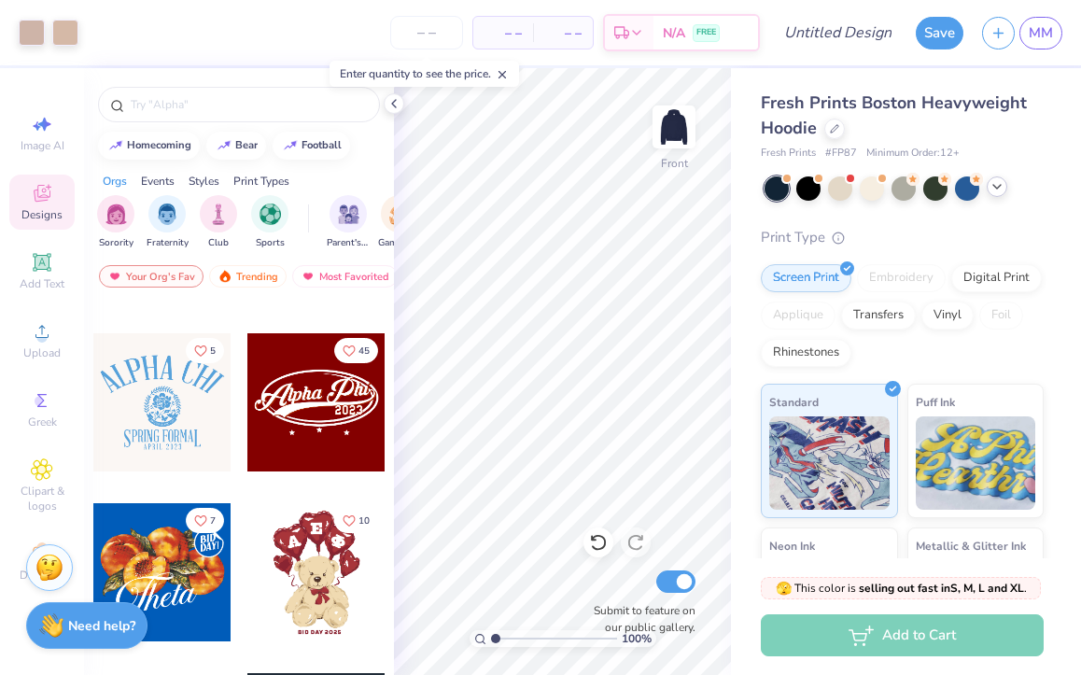
click at [992, 188] on icon at bounding box center [996, 186] width 15 height 15
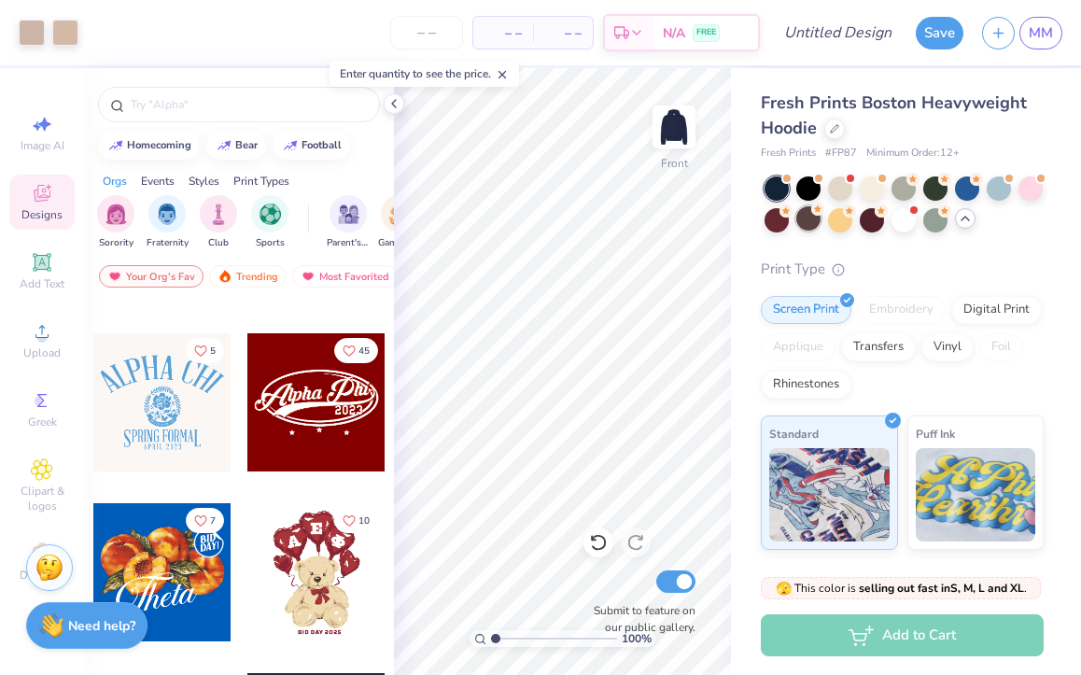
click at [802, 225] on div at bounding box center [808, 218] width 24 height 24
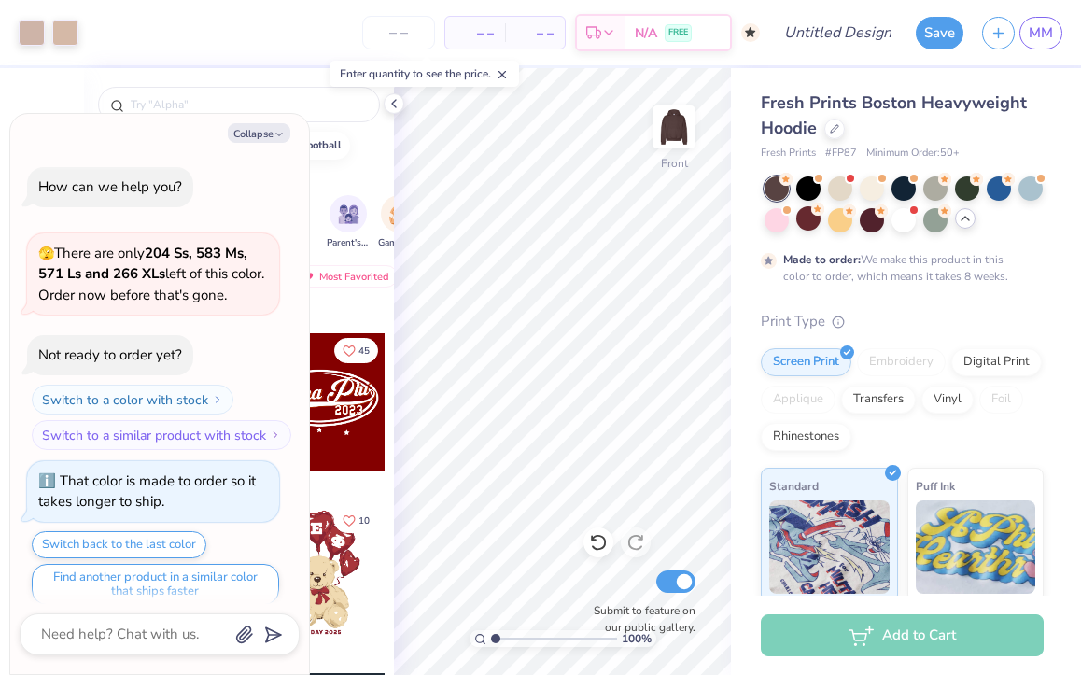
scroll to position [15, 0]
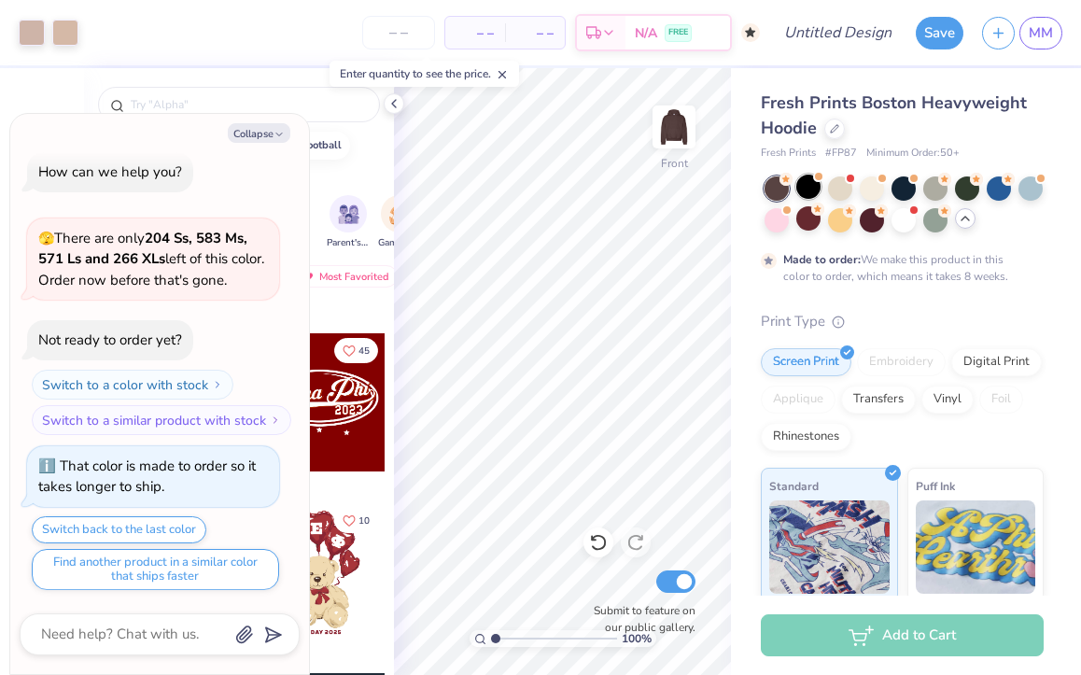
click at [810, 192] on div at bounding box center [808, 187] width 24 height 24
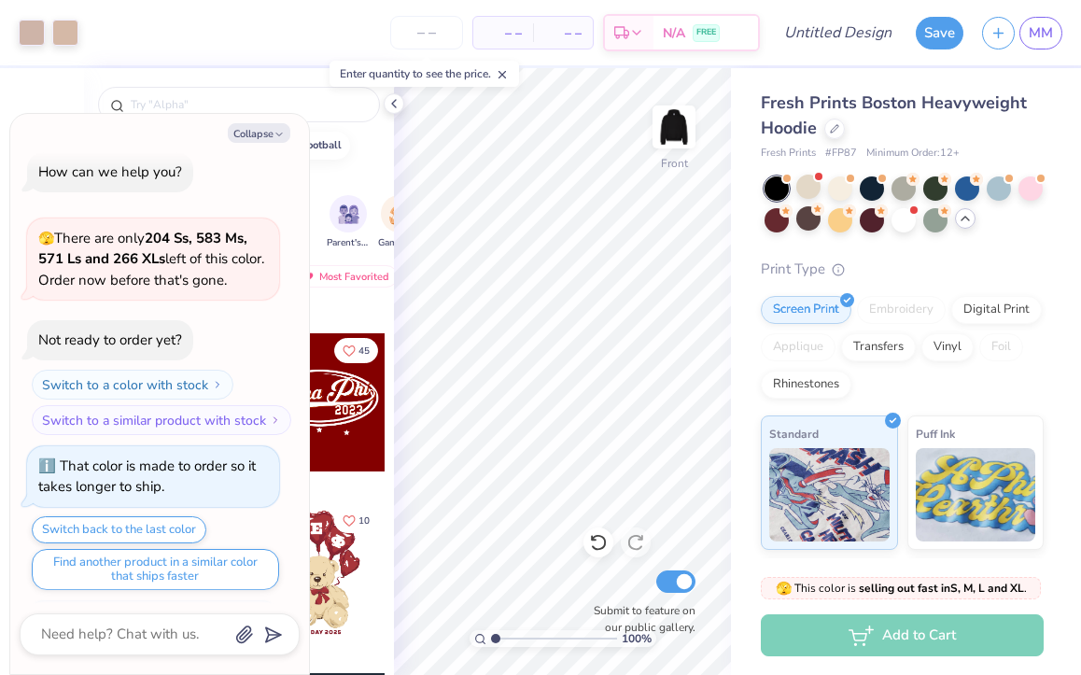
scroll to position [351, 0]
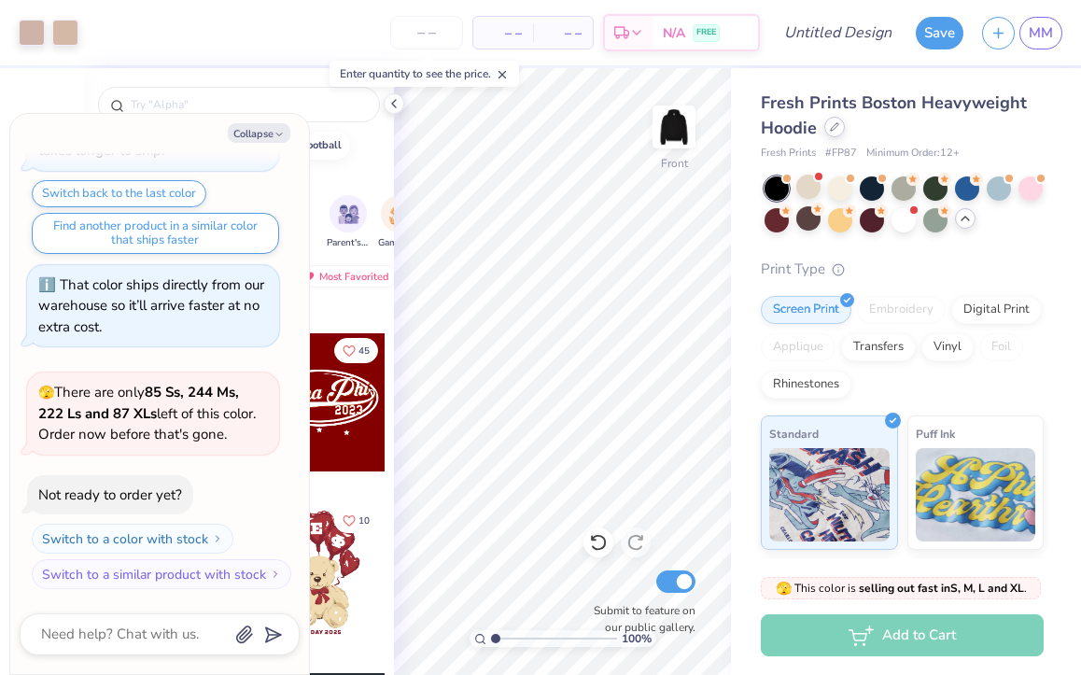
click at [833, 127] on icon at bounding box center [834, 126] width 9 height 9
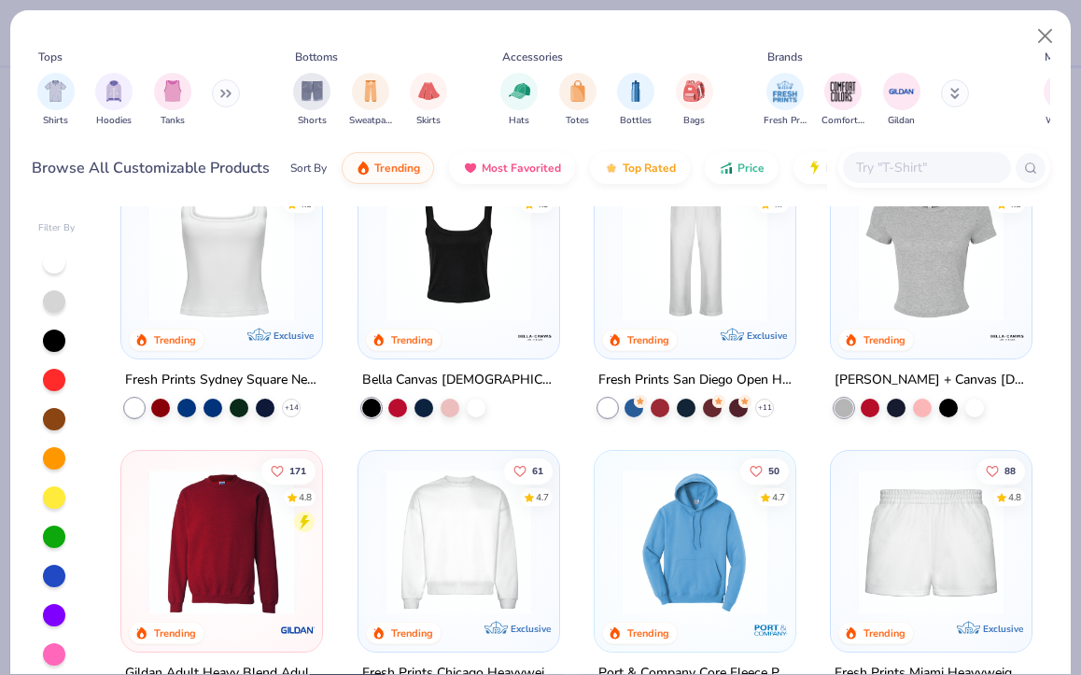
scroll to position [484, 0]
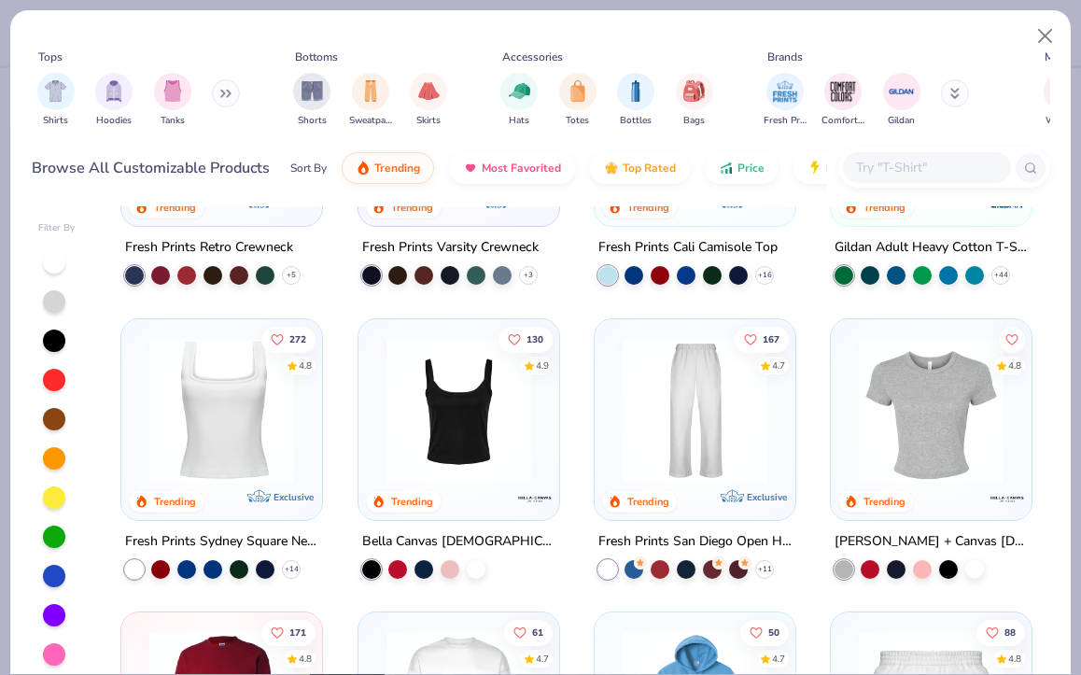
click at [941, 403] on img at bounding box center [930, 409] width 163 height 145
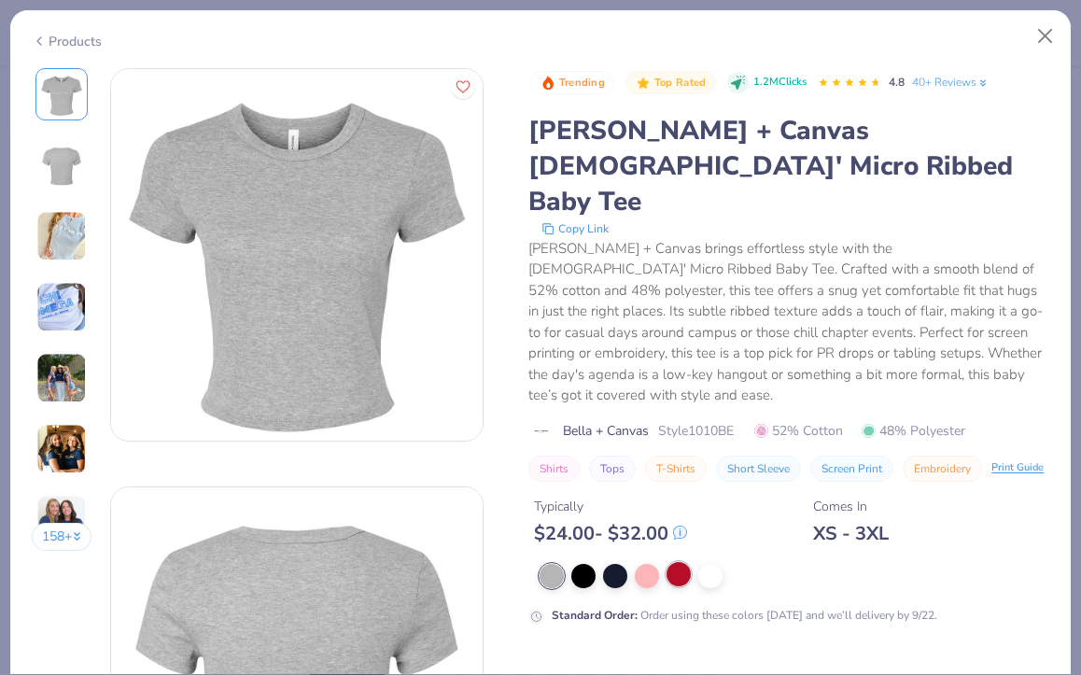
click at [680, 562] on div at bounding box center [678, 574] width 24 height 24
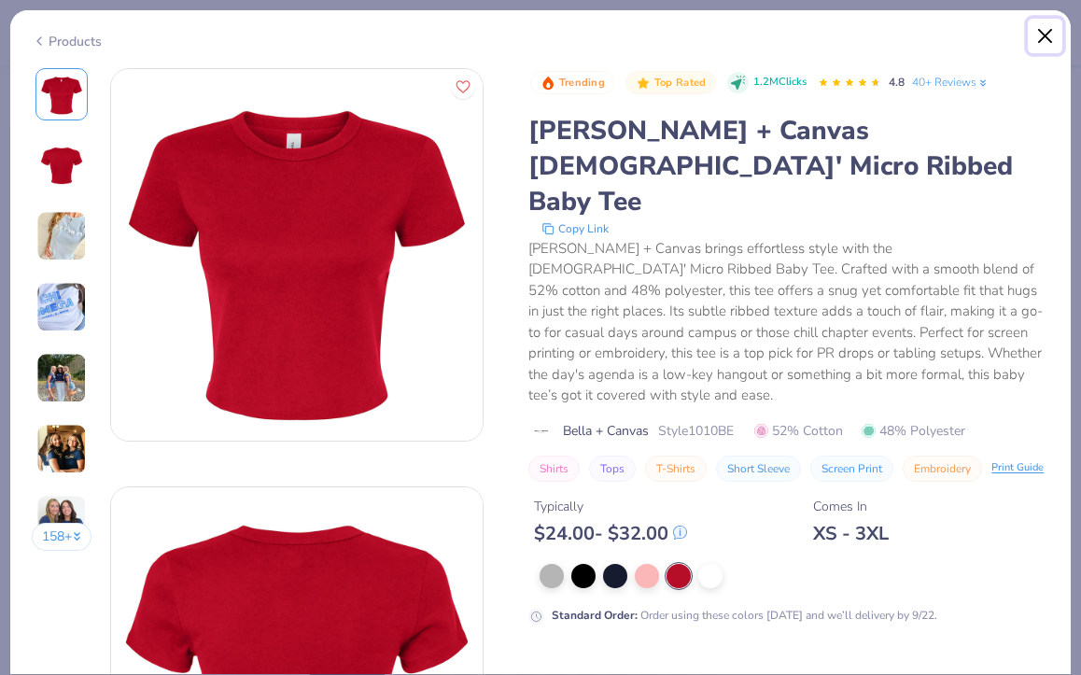
click at [1042, 26] on button "Close" at bounding box center [1045, 36] width 35 height 35
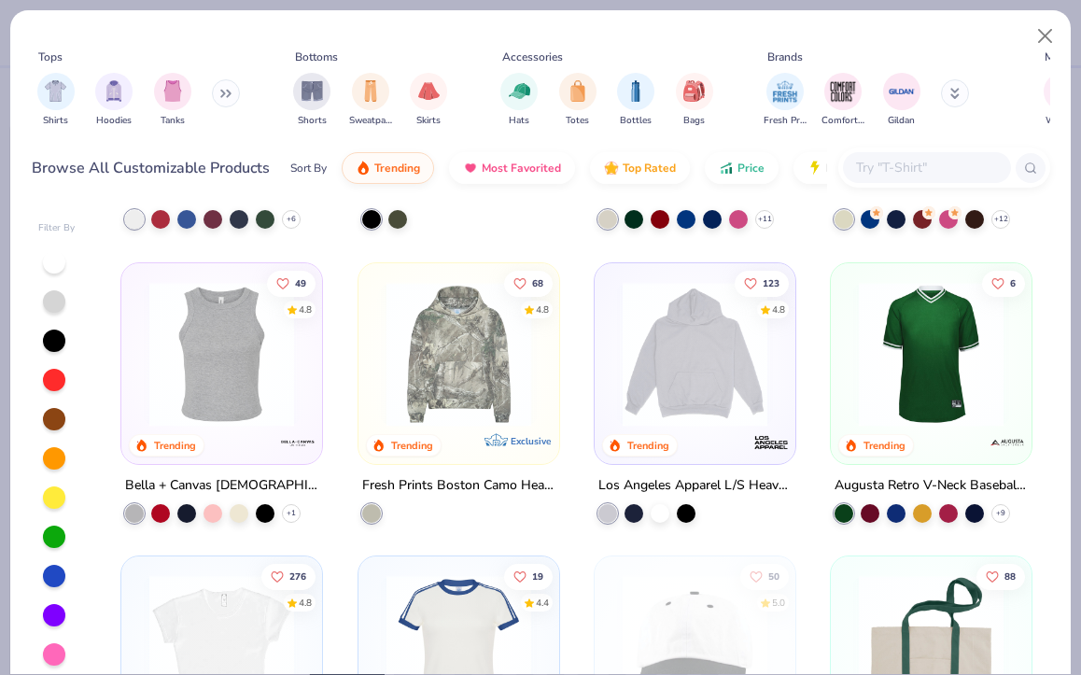
scroll to position [1696, 0]
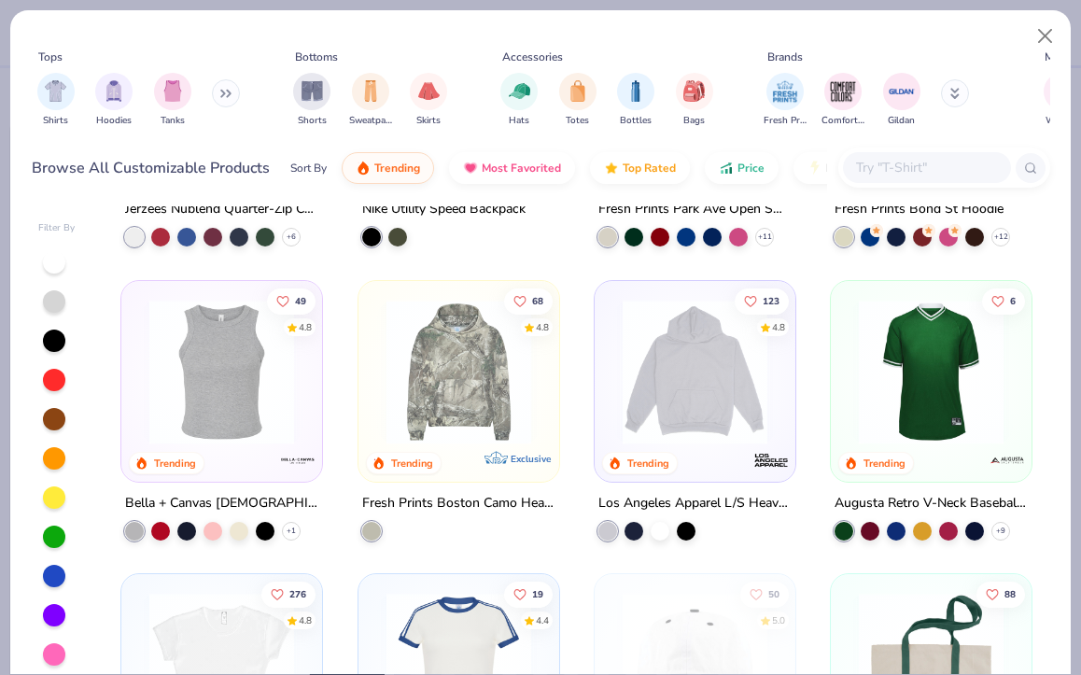
click at [688, 405] on img at bounding box center [694, 371] width 163 height 145
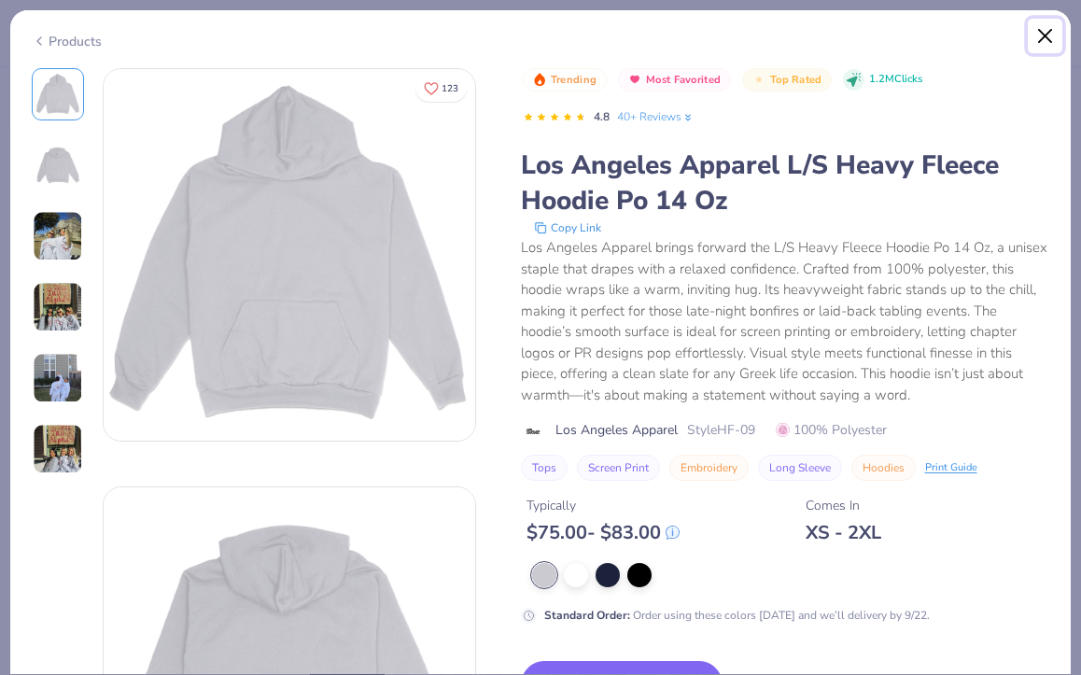
click at [1042, 31] on button "Close" at bounding box center [1045, 36] width 35 height 35
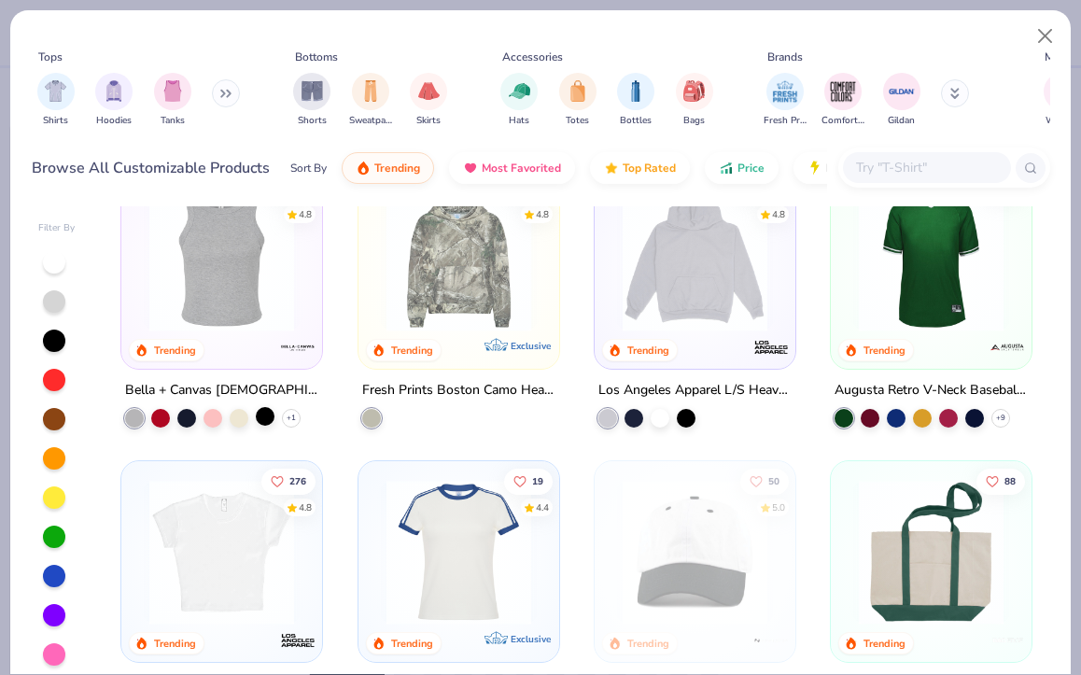
scroll to position [1926, 0]
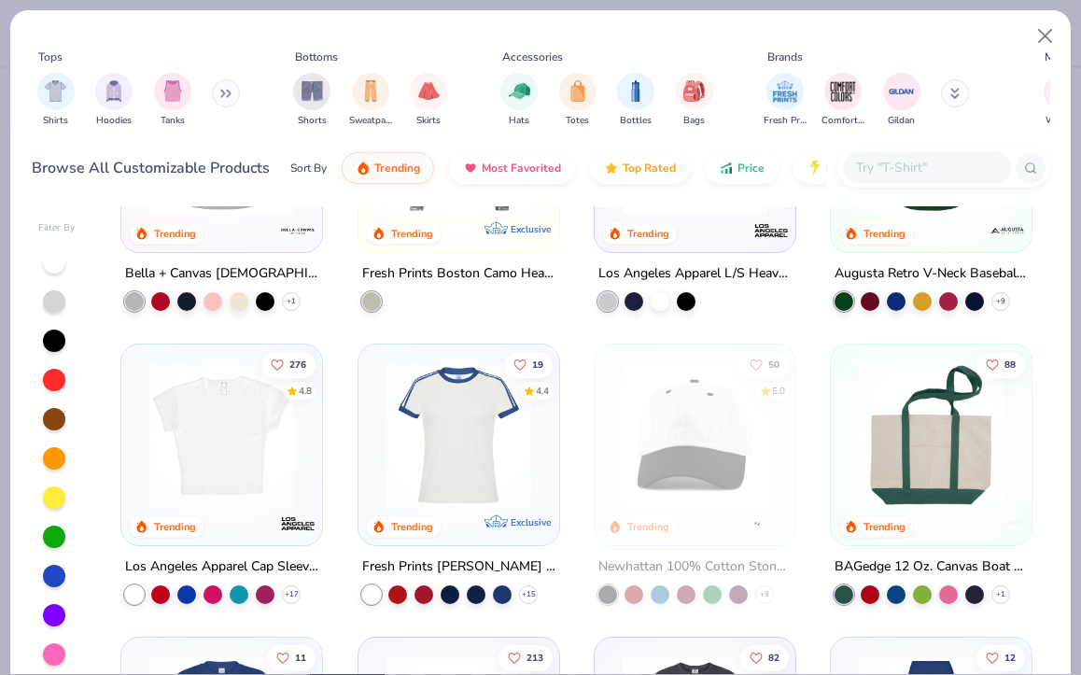
click at [236, 451] on img at bounding box center [221, 435] width 163 height 145
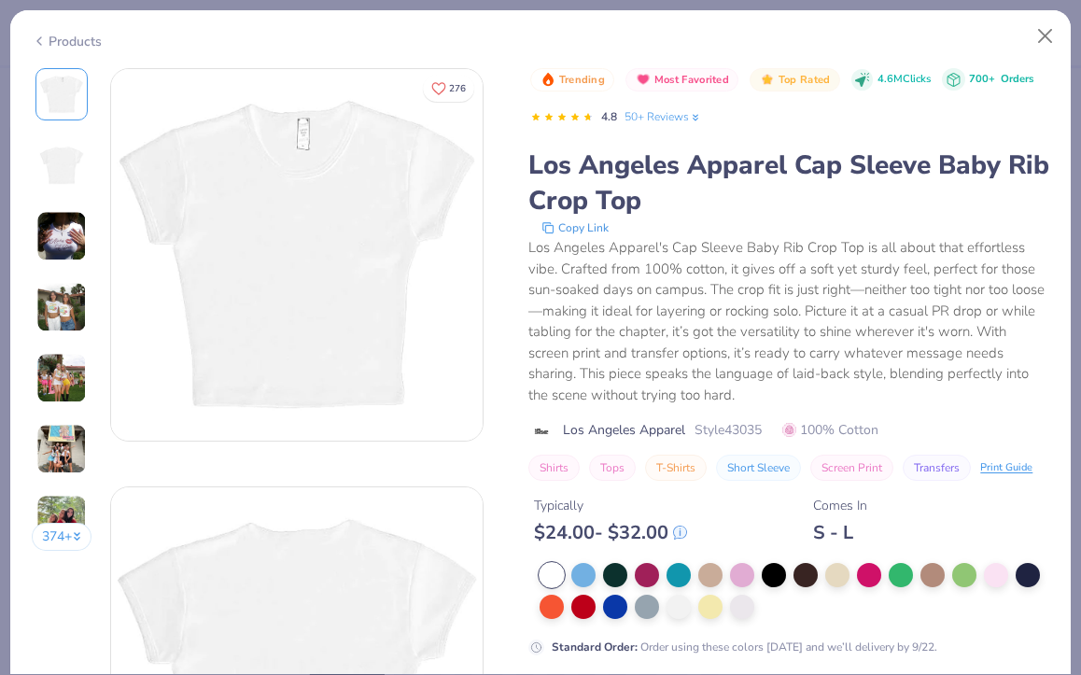
scroll to position [70, 0]
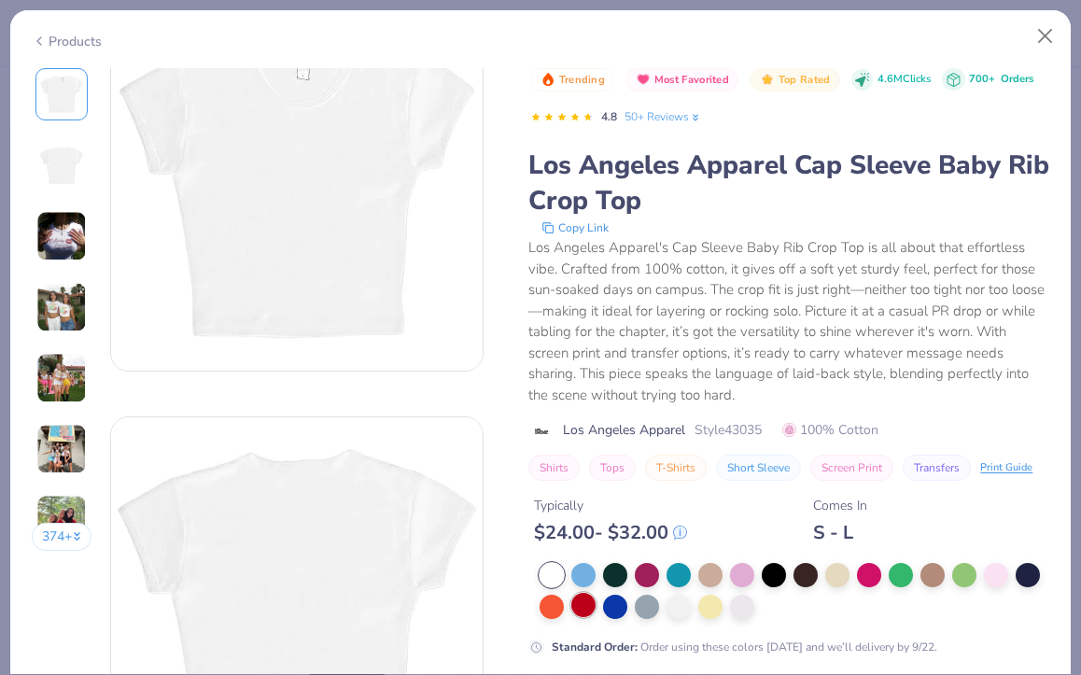
click at [583, 613] on div at bounding box center [583, 605] width 24 height 24
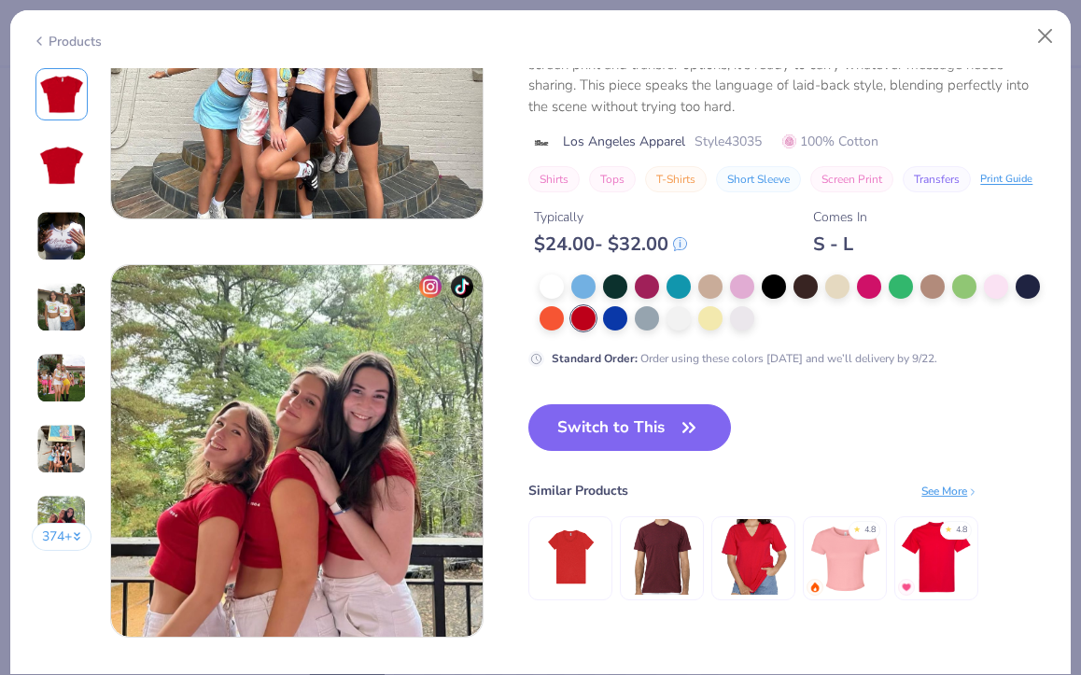
scroll to position [2323, 0]
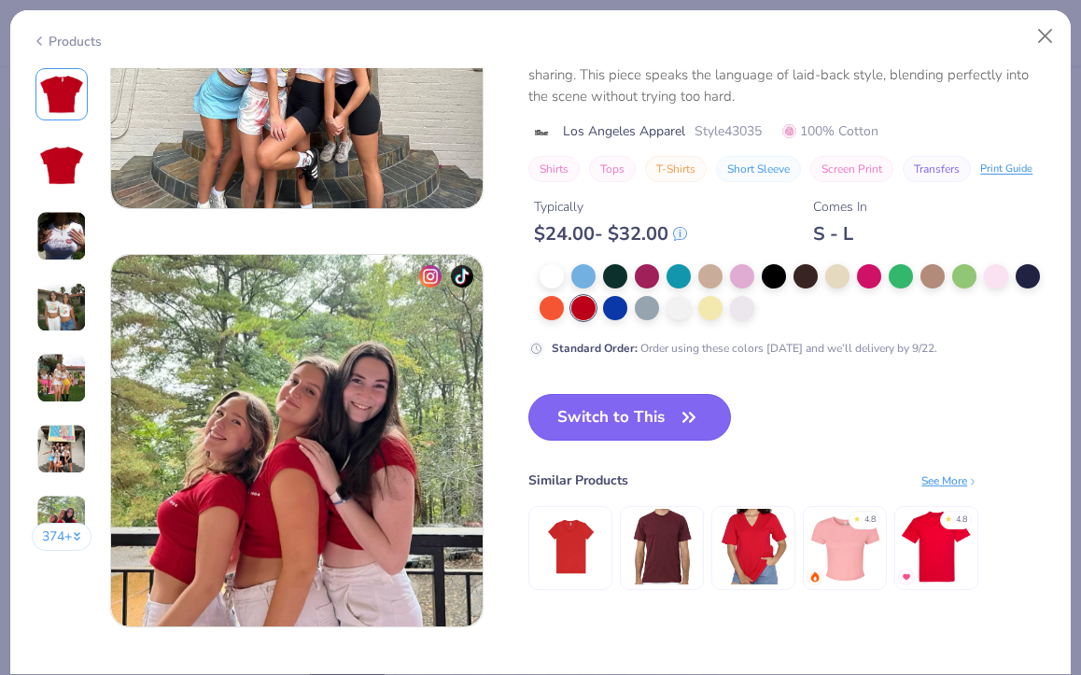
click at [651, 399] on button "Switch to This" at bounding box center [629, 417] width 203 height 47
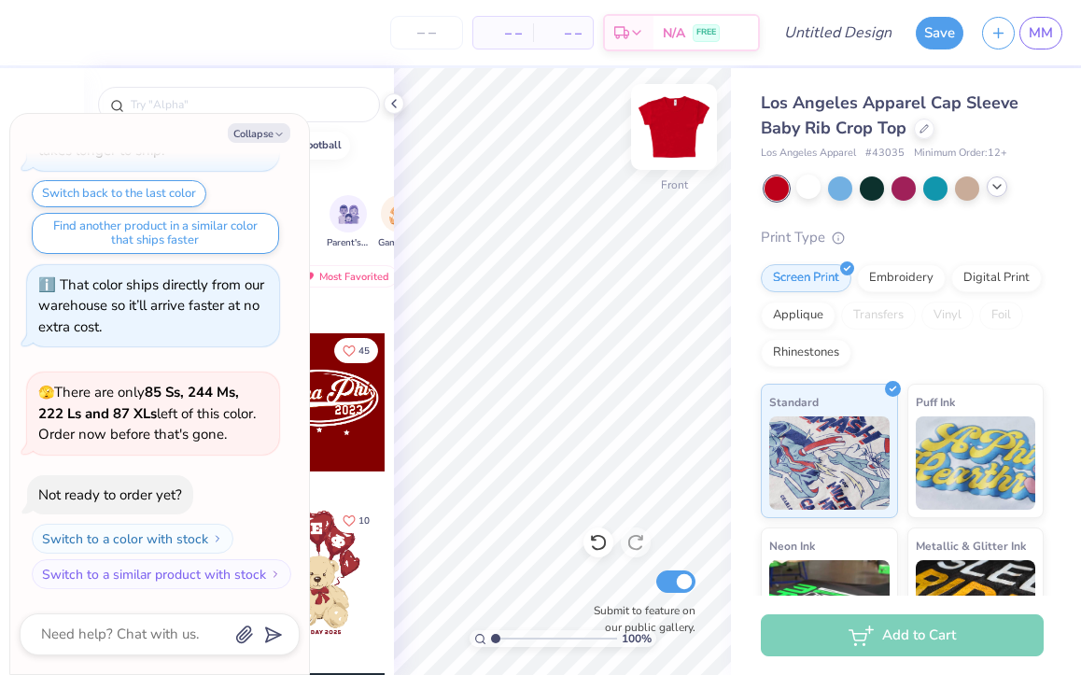
click at [665, 126] on img at bounding box center [674, 127] width 75 height 75
click at [269, 135] on button "Collapse" at bounding box center [259, 133] width 63 height 20
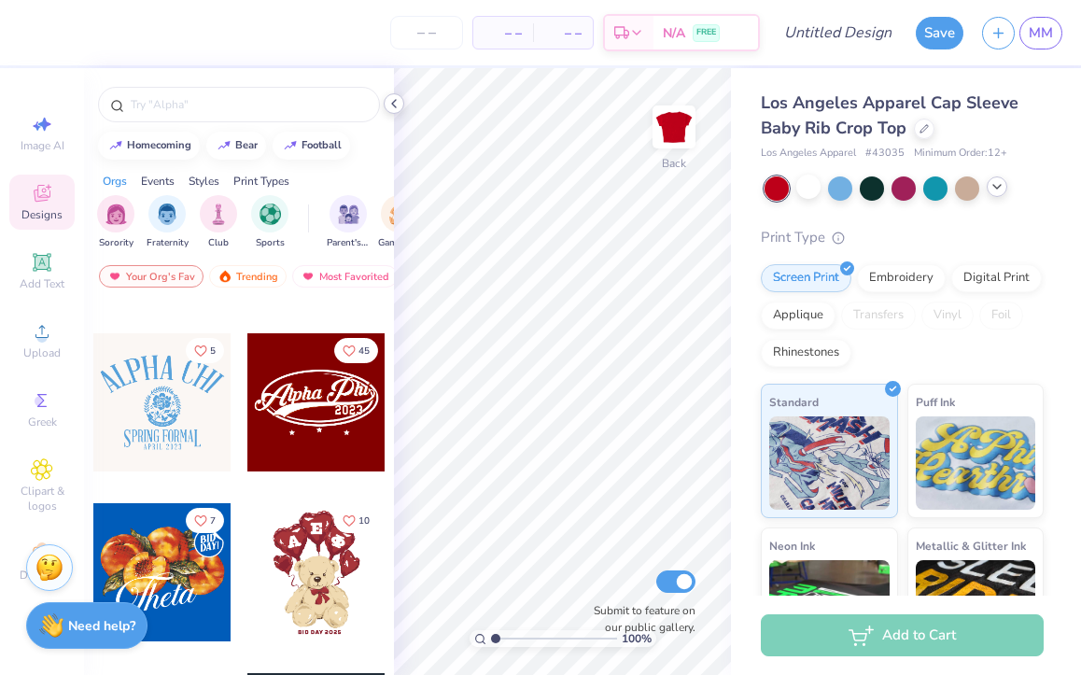
click at [395, 94] on div at bounding box center [394, 103] width 21 height 21
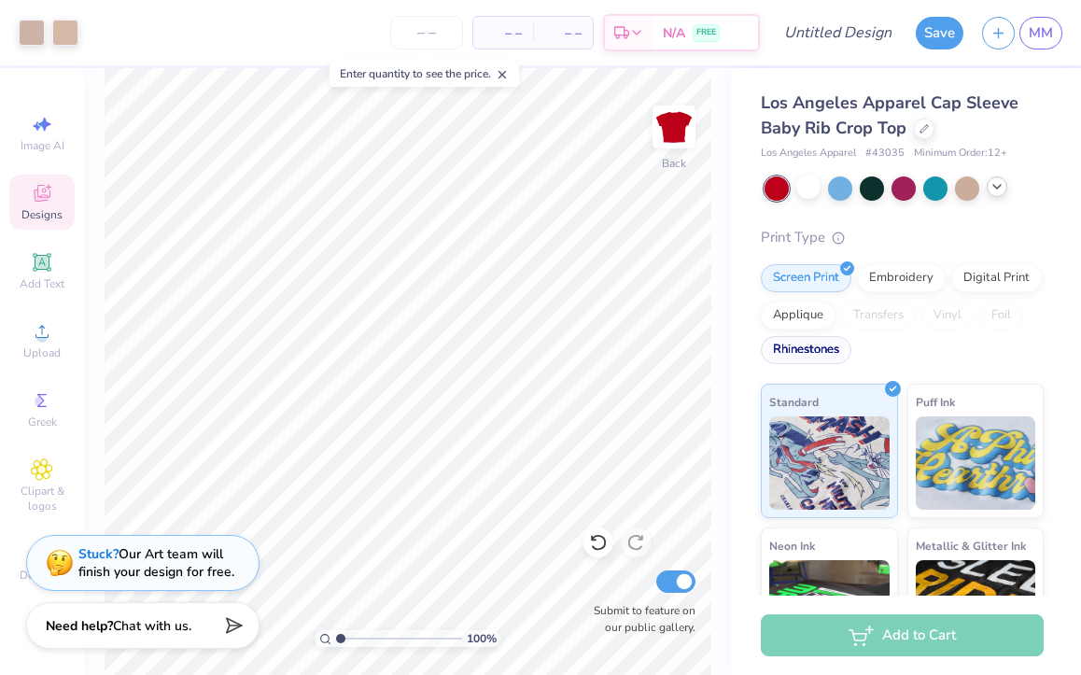
click at [824, 353] on div "Rhinestones" at bounding box center [806, 350] width 91 height 28
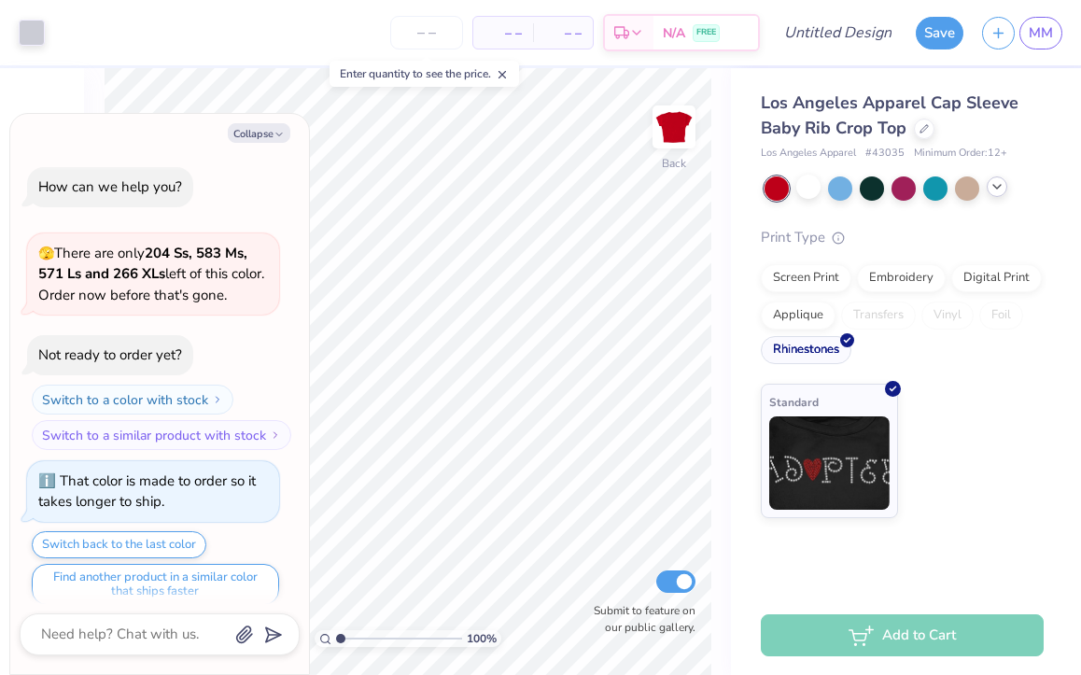
scroll to position [465, 0]
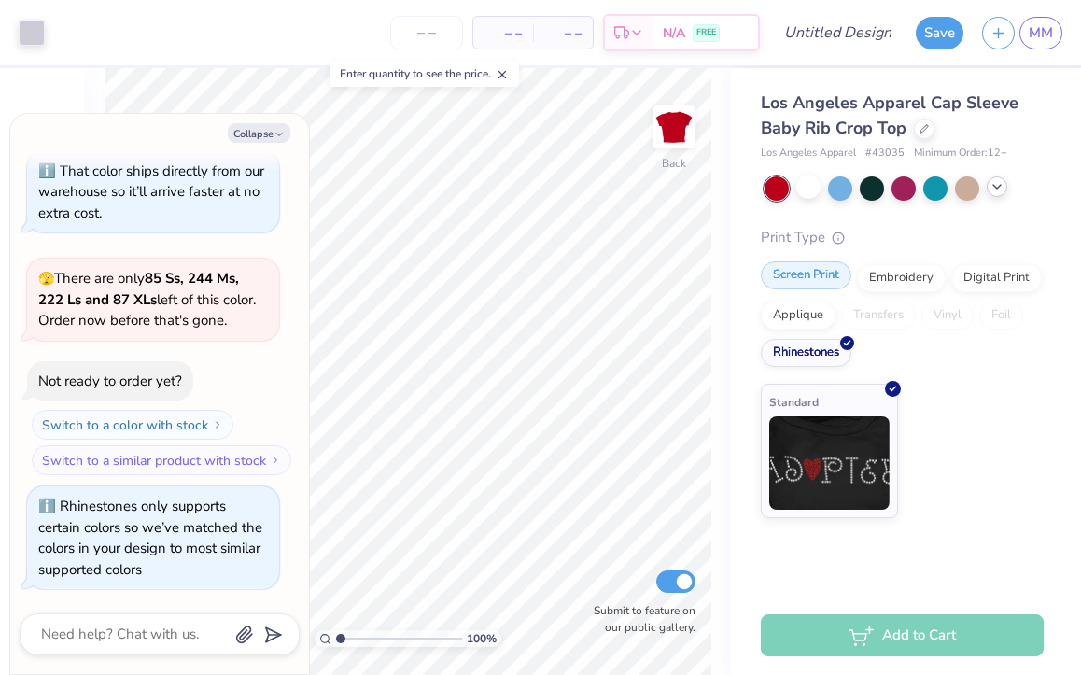
click at [827, 275] on div "Screen Print" at bounding box center [806, 275] width 91 height 28
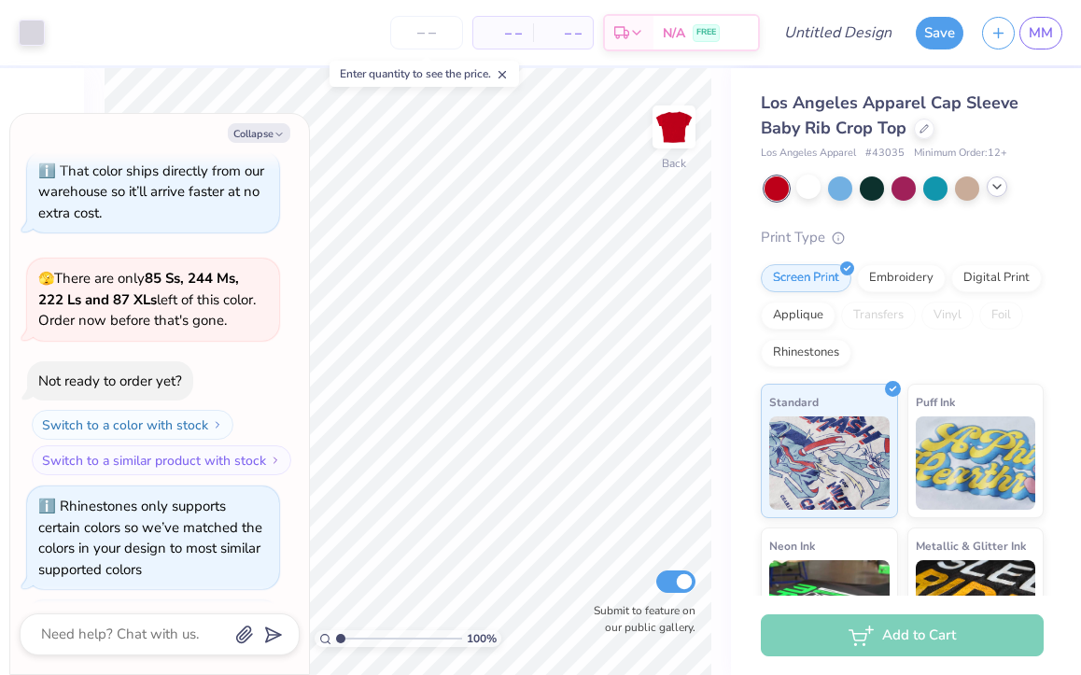
scroll to position [579, 0]
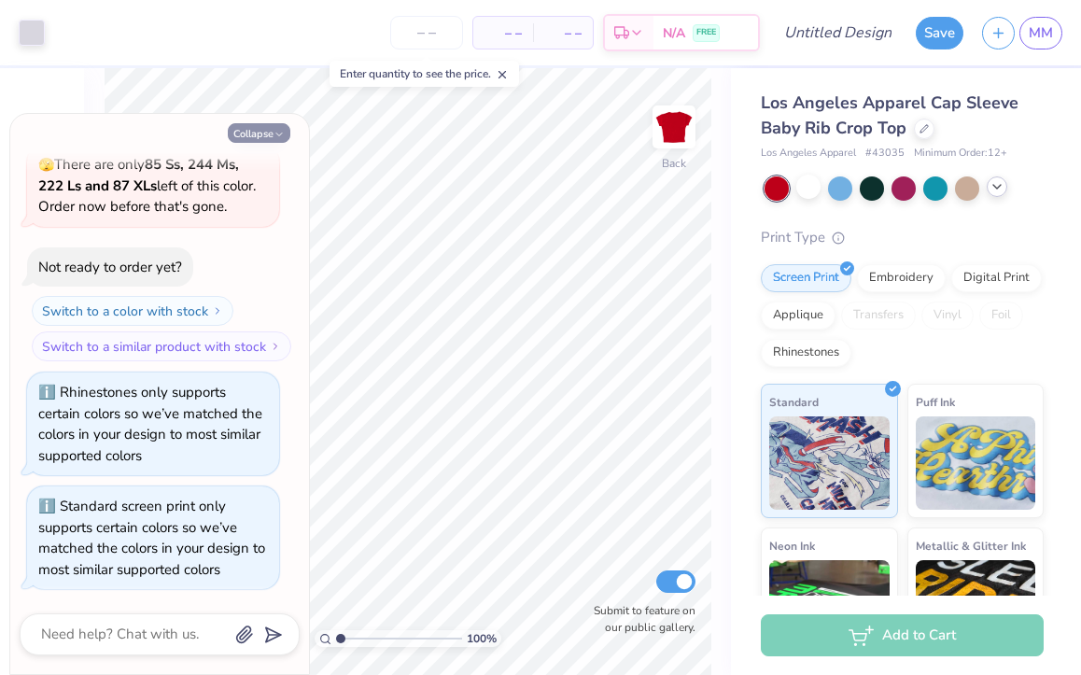
click at [269, 134] on button "Collapse" at bounding box center [259, 133] width 63 height 20
type textarea "x"
